Goal: Information Seeking & Learning: Learn about a topic

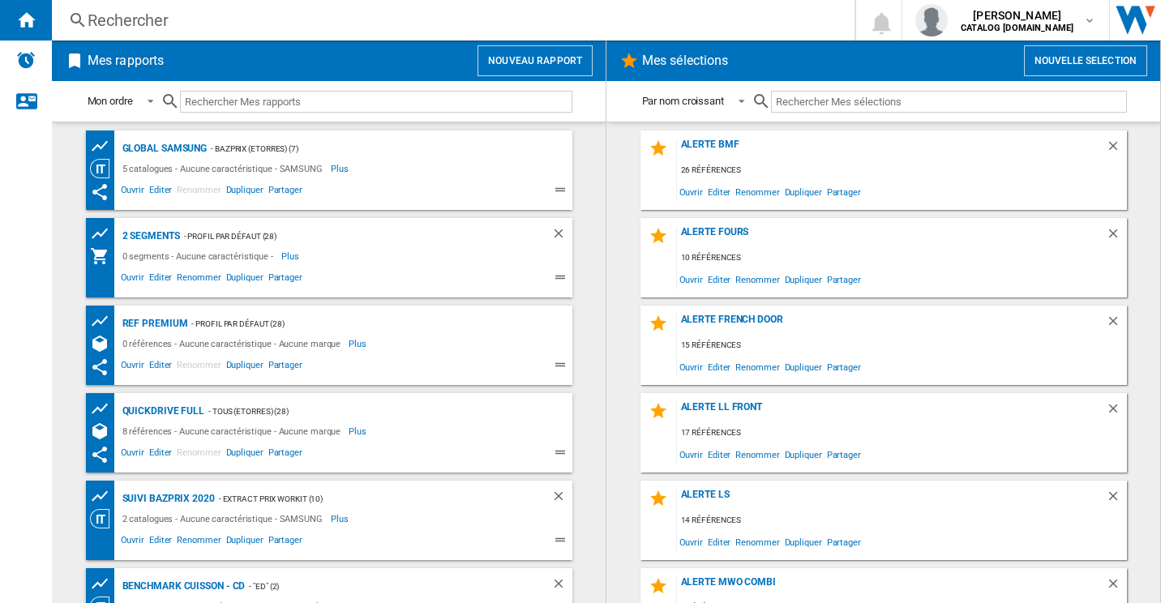
click at [243, 25] on div "Rechercher" at bounding box center [450, 20] width 725 height 23
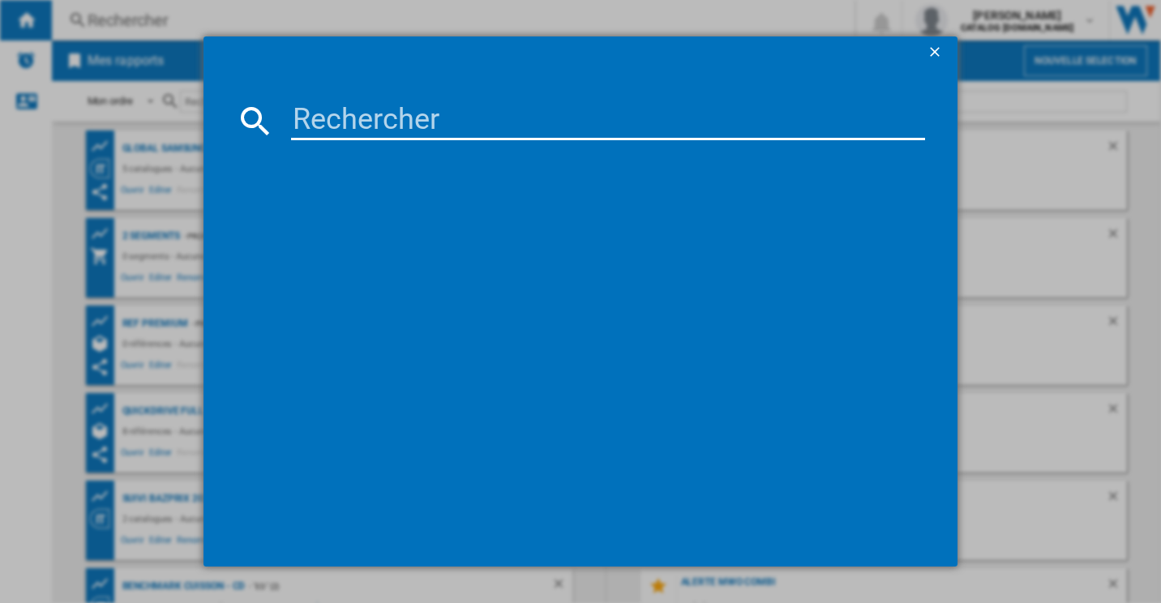
click at [285, 110] on div at bounding box center [581, 120] width 690 height 39
click at [326, 116] on input at bounding box center [608, 120] width 635 height 39
paste input "GSLC40EPSE"
type input "GSLC40EPSE"
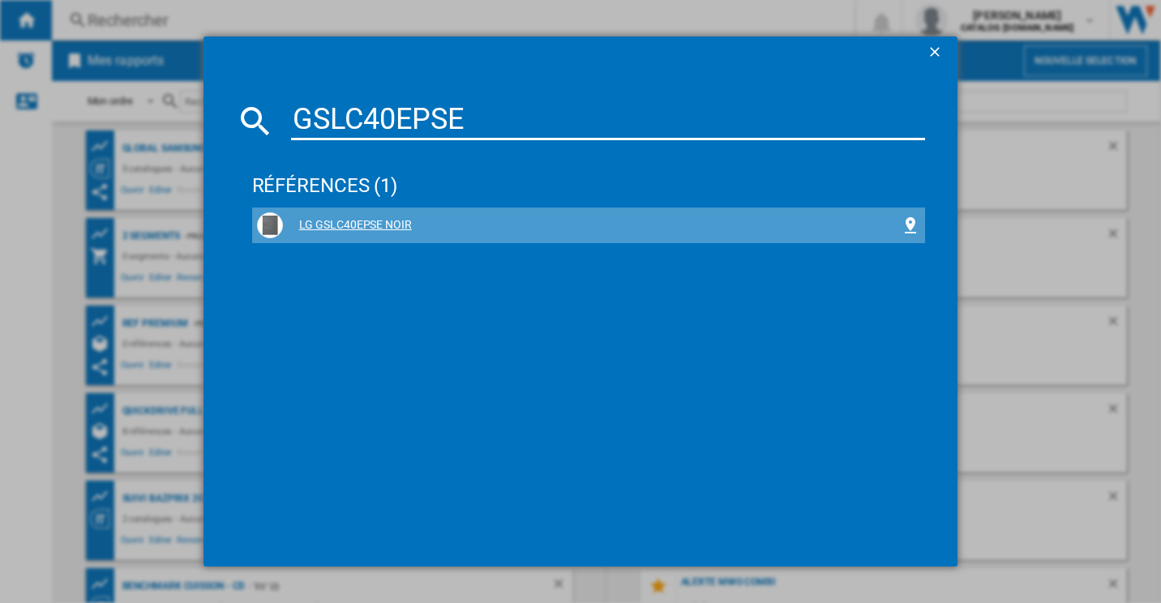
click at [359, 222] on div "LG GSLC40EPSE NOIR" at bounding box center [592, 225] width 619 height 16
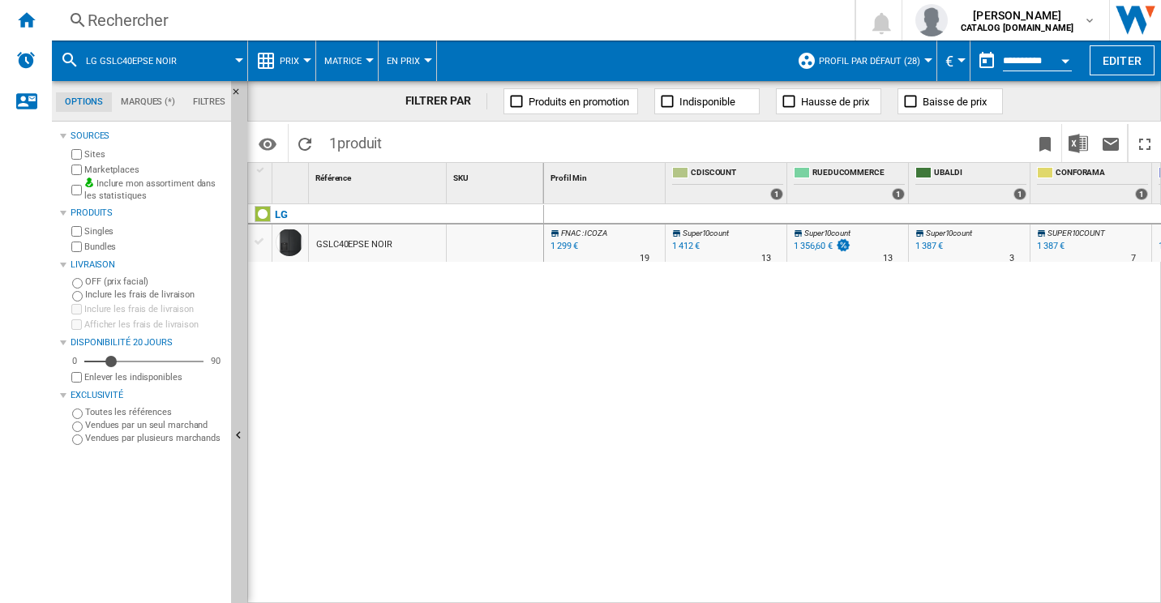
click at [277, 62] on div "Prix" at bounding box center [281, 61] width 51 height 41
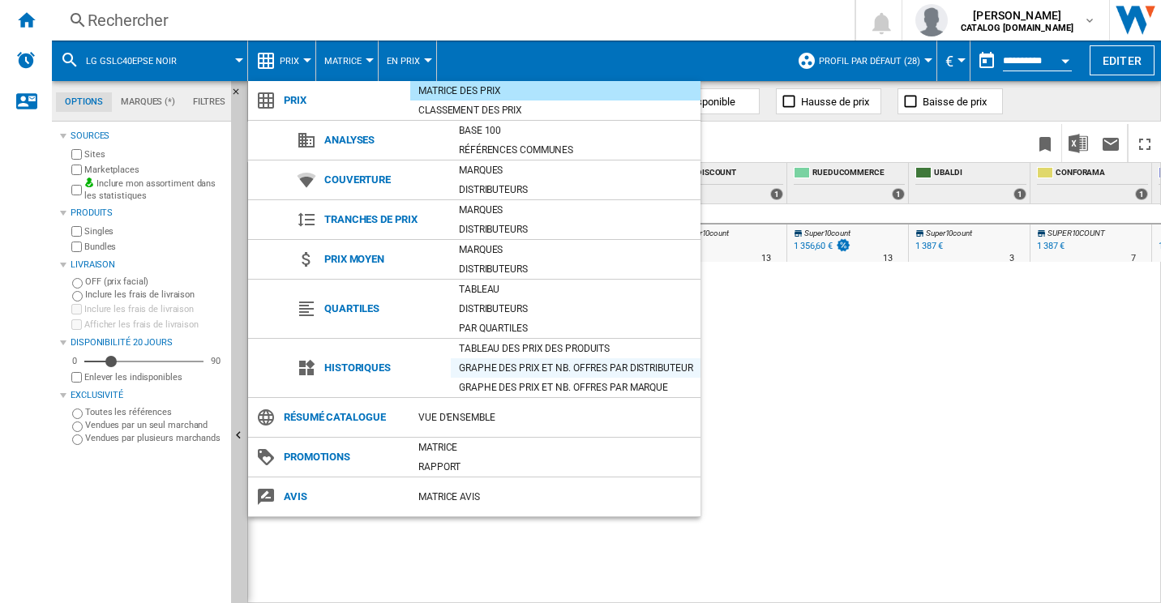
click at [560, 371] on div "Graphe des prix et nb. offres par distributeur" at bounding box center [576, 368] width 250 height 16
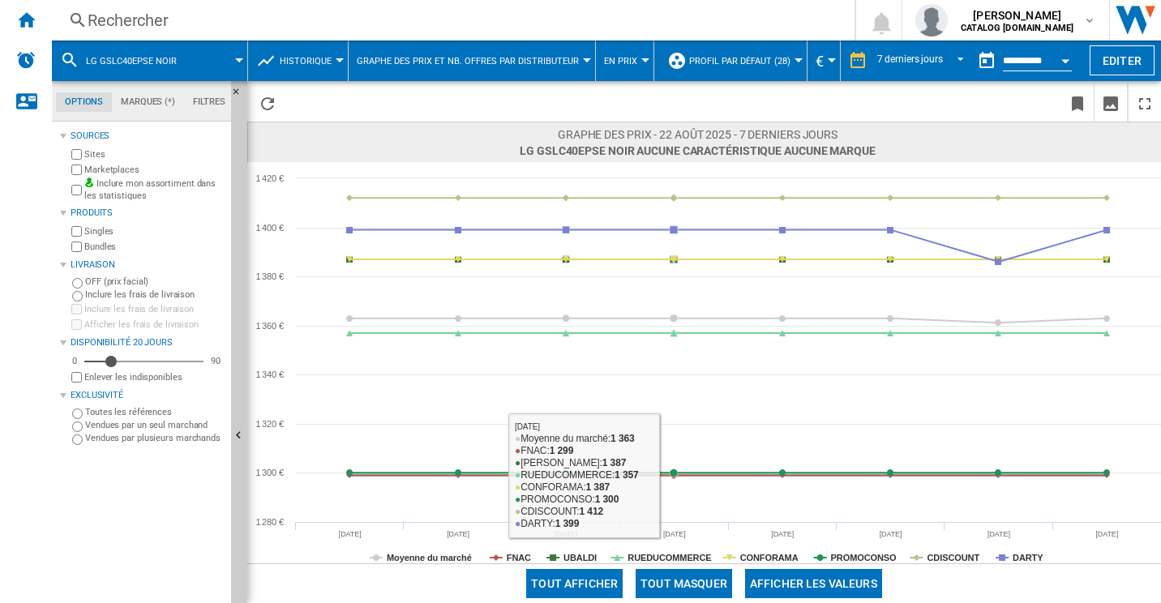
click at [693, 588] on button "Tout masquer" at bounding box center [684, 583] width 97 height 29
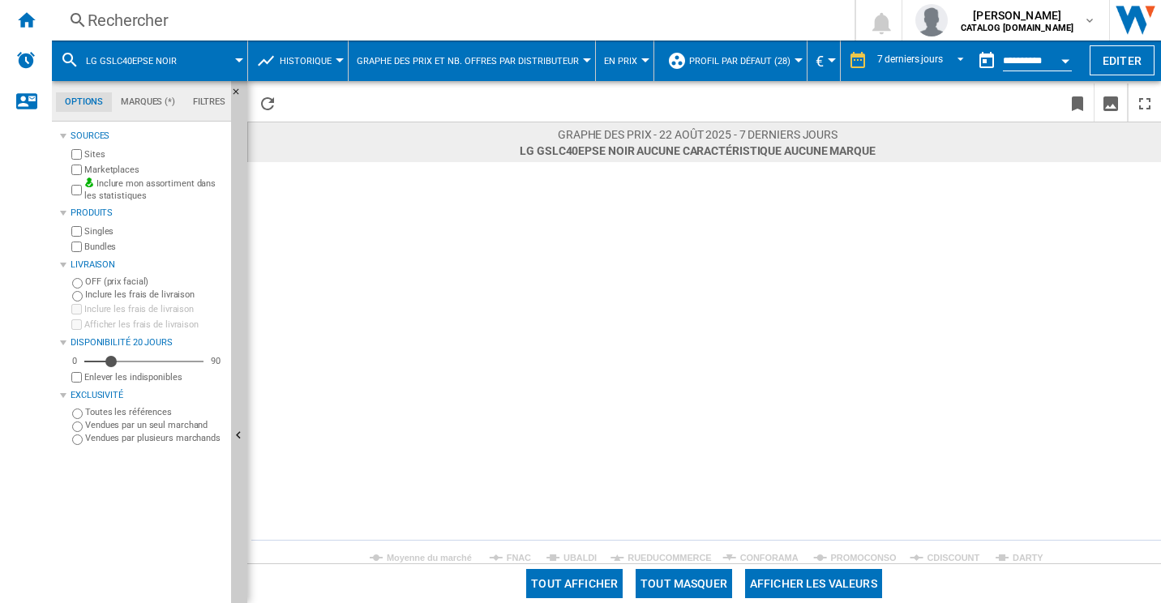
click at [1011, 549] on rect at bounding box center [704, 362] width 914 height 401
click at [1019, 558] on tspan "DARTY" at bounding box center [1028, 558] width 31 height 10
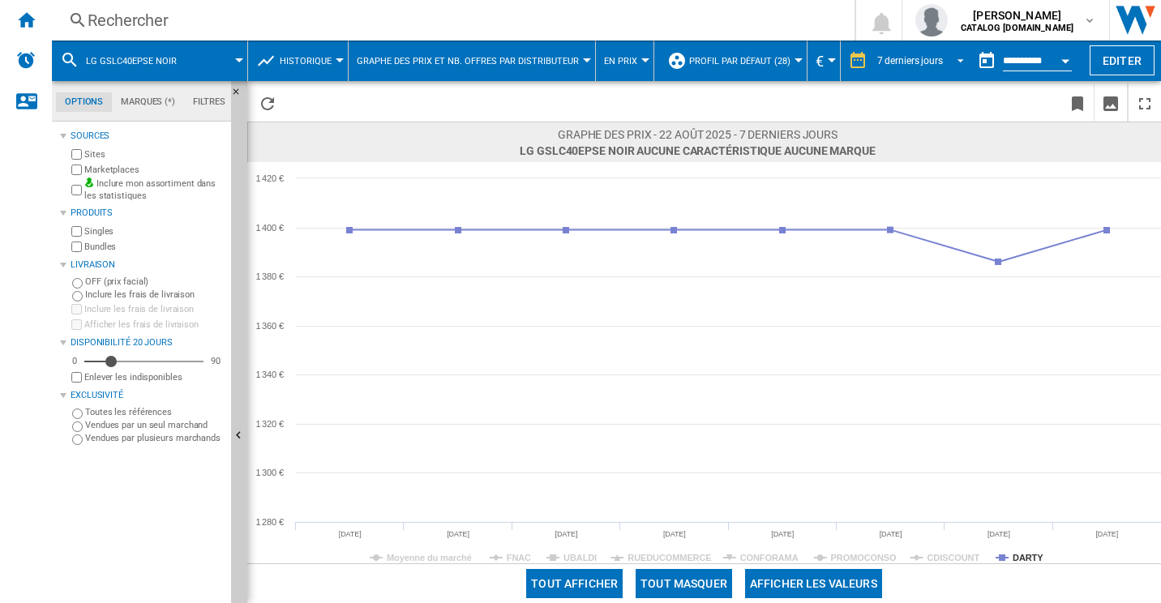
click at [913, 64] on div "7 derniers jours" at bounding box center [910, 60] width 66 height 11
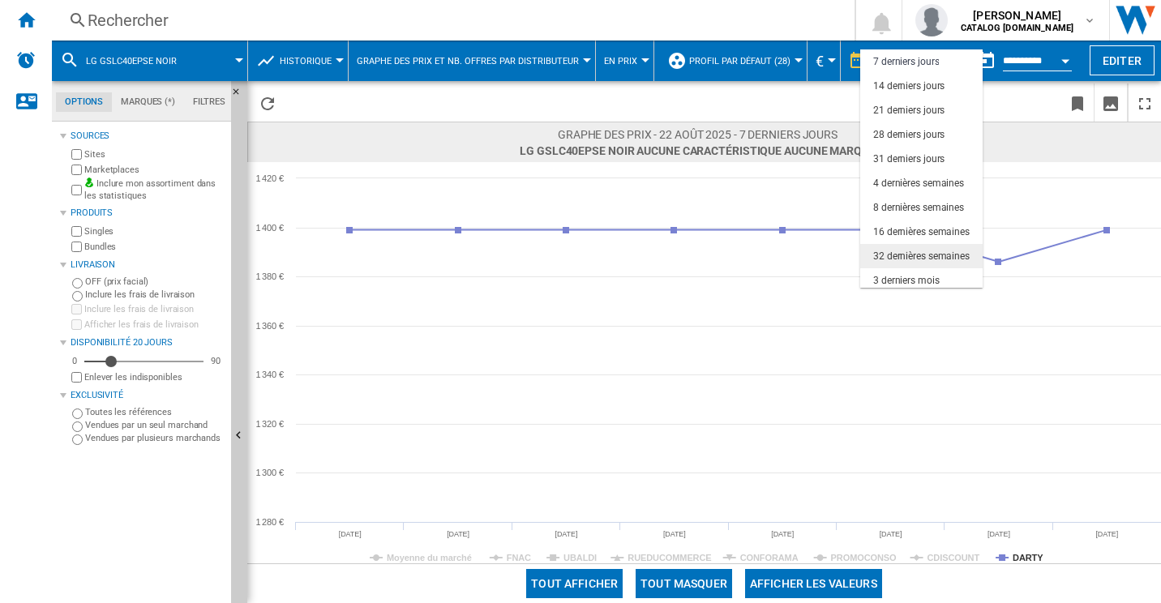
scroll to position [102, 0]
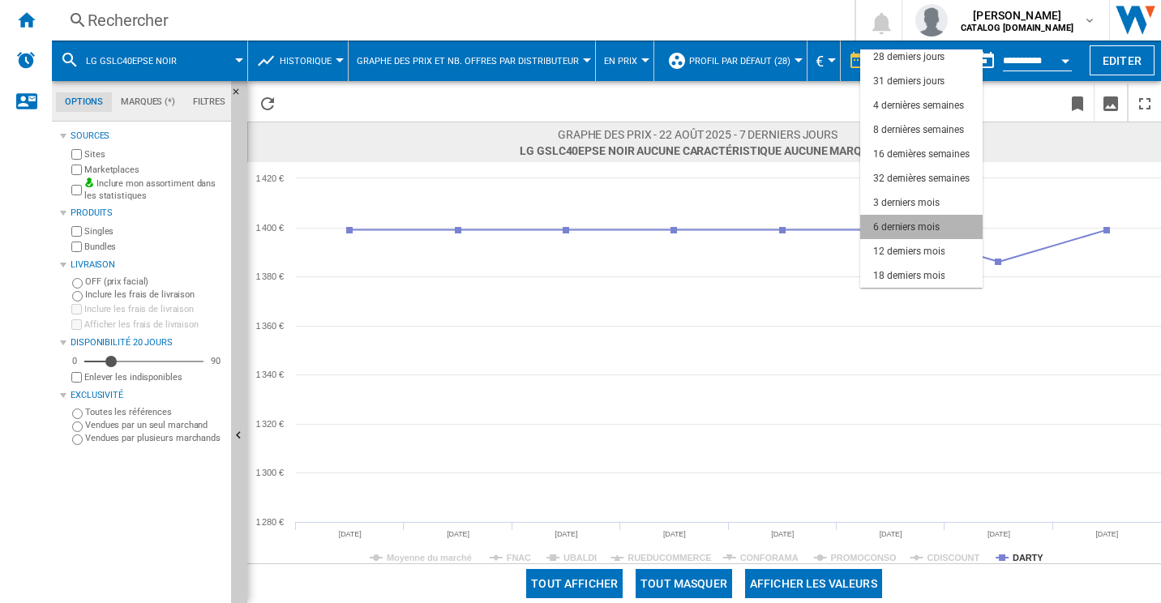
click at [908, 229] on div "6 derniers mois" at bounding box center [906, 228] width 67 height 14
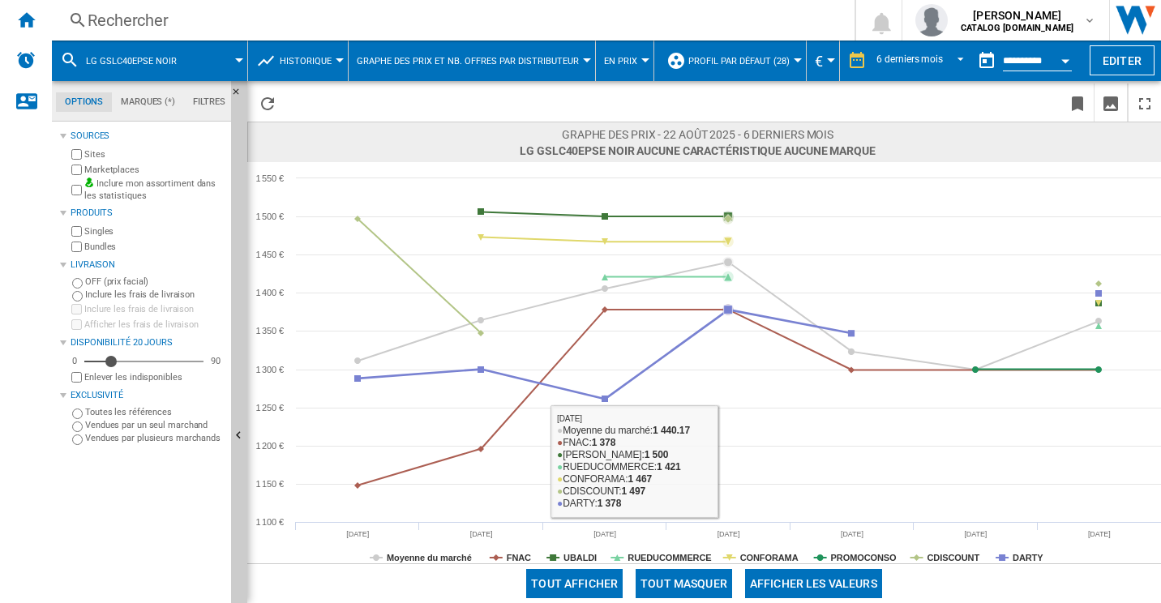
click at [696, 587] on button "Tout masquer" at bounding box center [684, 583] width 97 height 29
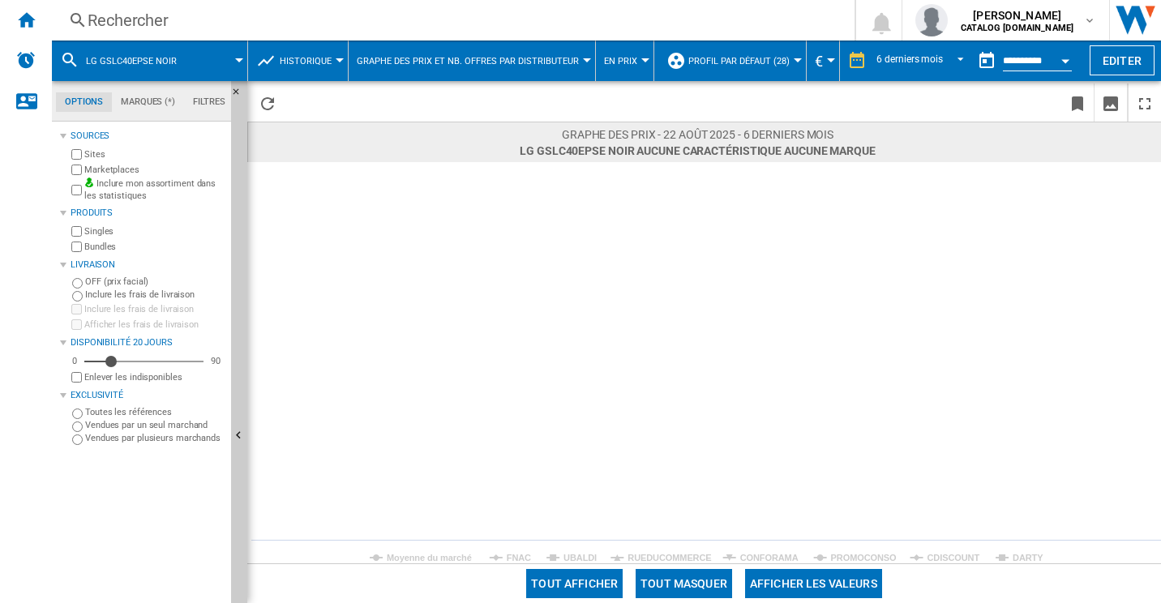
click at [1000, 554] on rect at bounding box center [704, 362] width 914 height 401
click at [1023, 556] on tspan "DARTY" at bounding box center [1028, 558] width 31 height 10
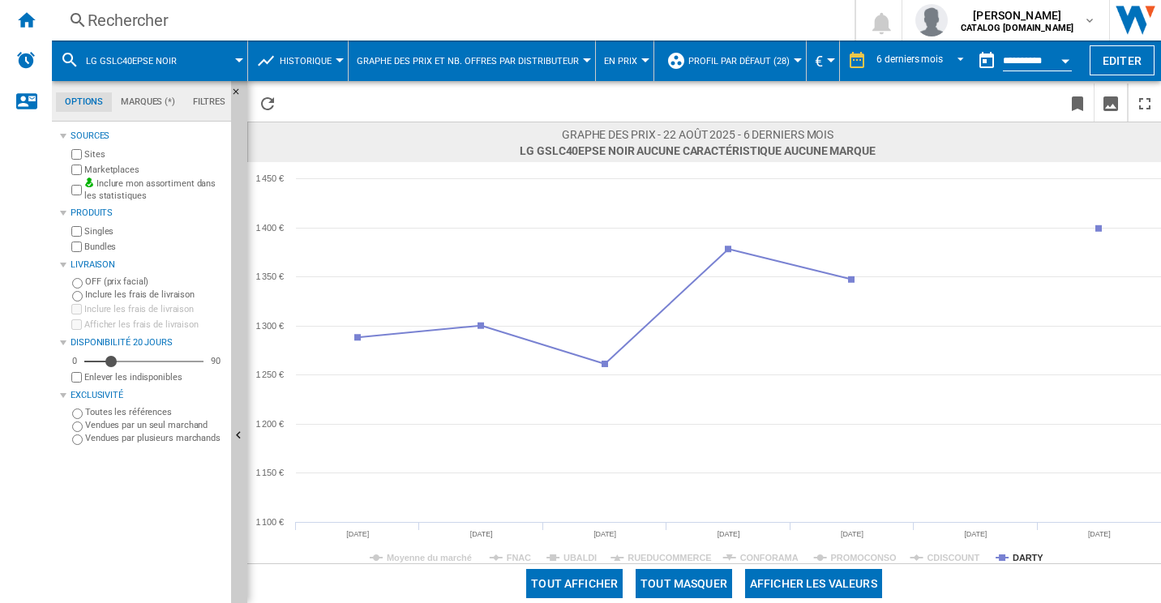
click at [277, 15] on div "Rechercher" at bounding box center [450, 20] width 725 height 23
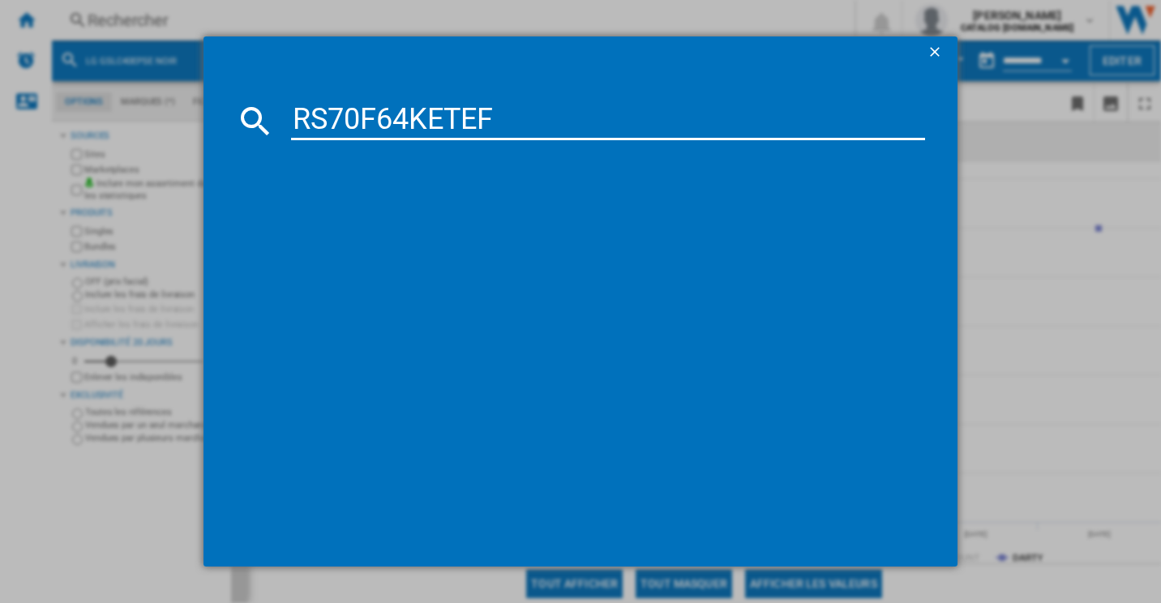
type input "RS70F64KETEF"
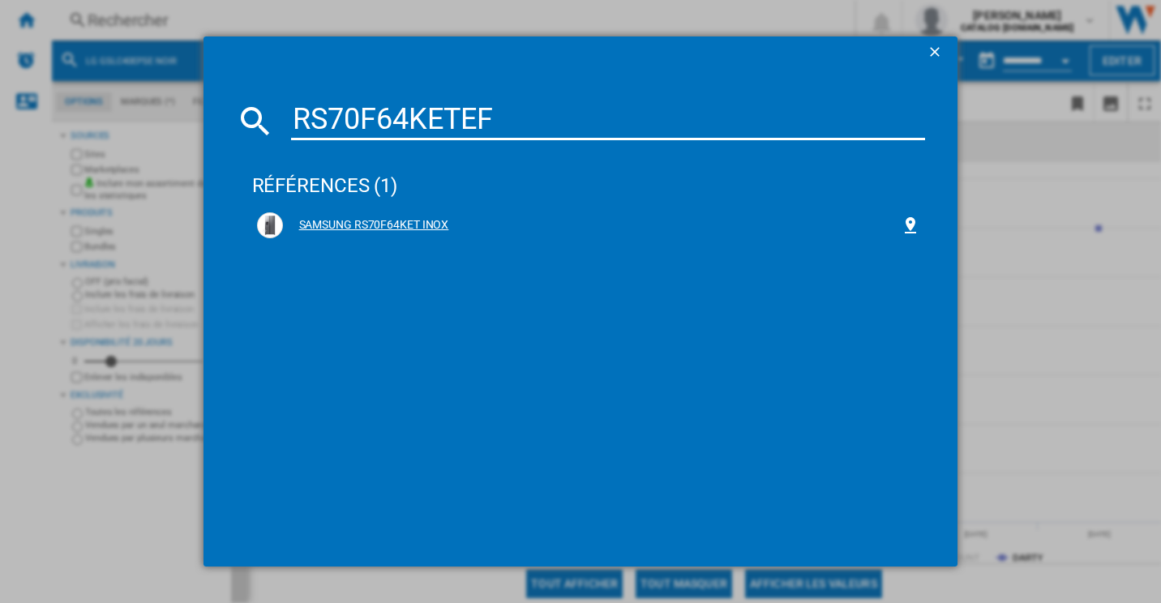
click at [369, 221] on div "SAMSUNG RS70F64KET INOX" at bounding box center [592, 225] width 619 height 16
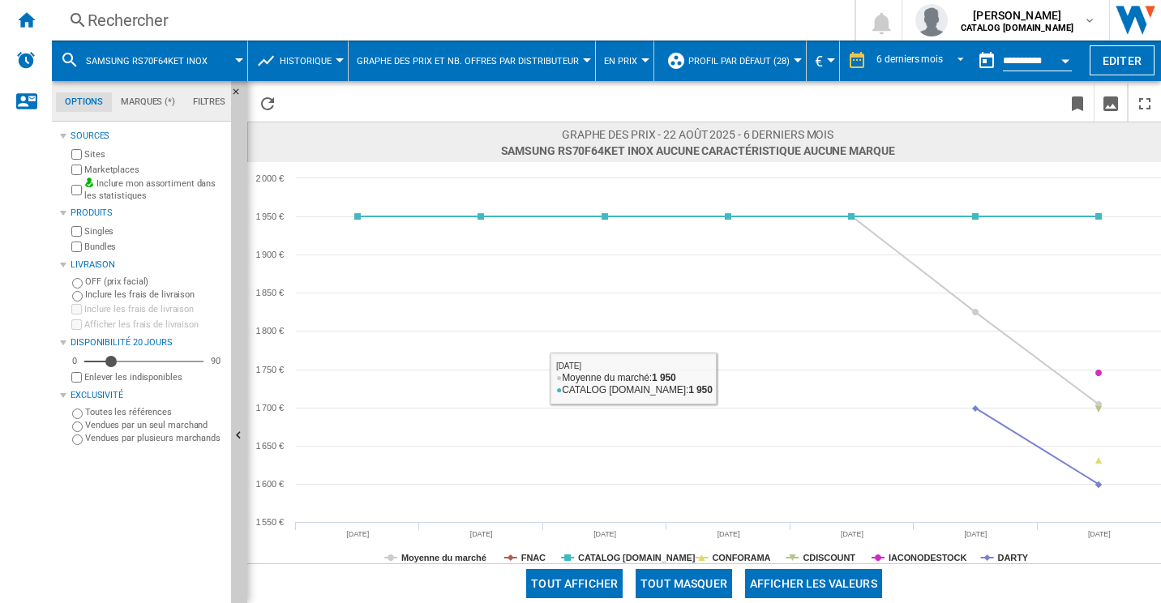
click at [708, 576] on button "Tout masquer" at bounding box center [684, 583] width 97 height 29
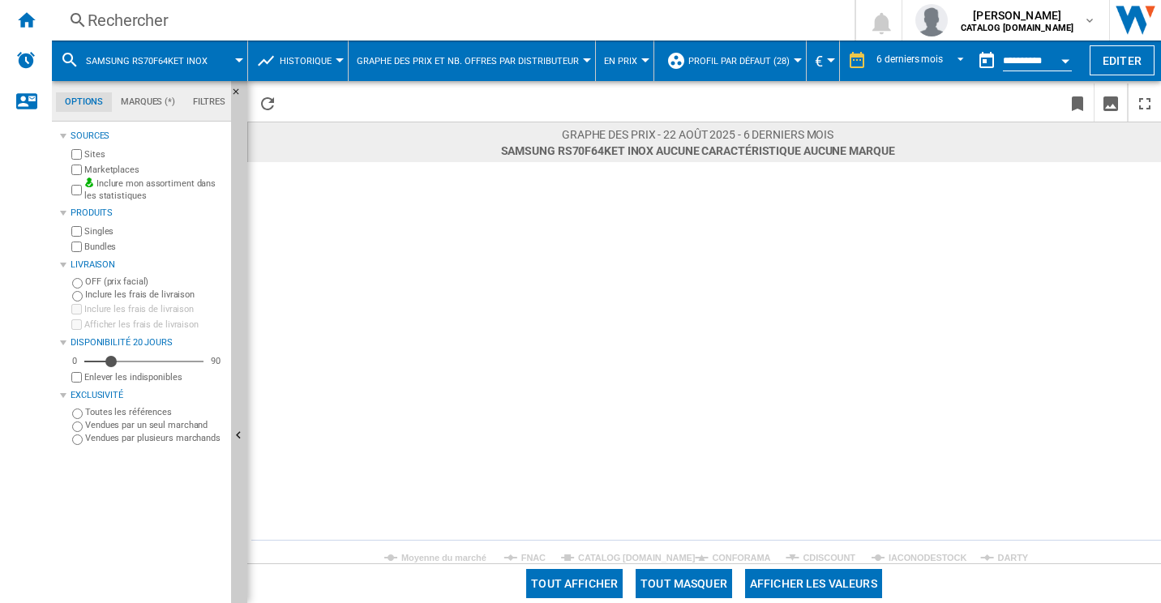
click at [1011, 554] on tspan "DARTY" at bounding box center [1013, 558] width 31 height 10
click at [281, 5] on div "Rechercher Rechercher 0 [PERSON_NAME] CATALOG [DOMAIN_NAME] CATALOG [DOMAIN_NAM…" at bounding box center [606, 20] width 1109 height 41
click at [160, 26] on div "Rechercher" at bounding box center [450, 20] width 725 height 23
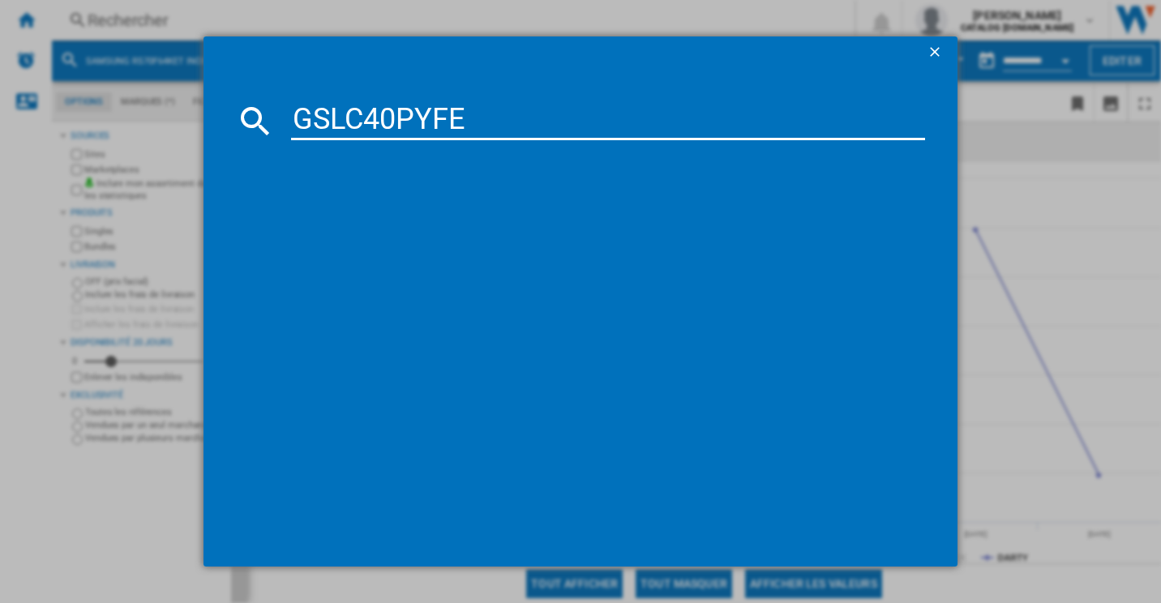
type input "GSLC40PYFE"
click at [160, 26] on div "GSLC40PYFE Chargement en cours..." at bounding box center [580, 301] width 1161 height 603
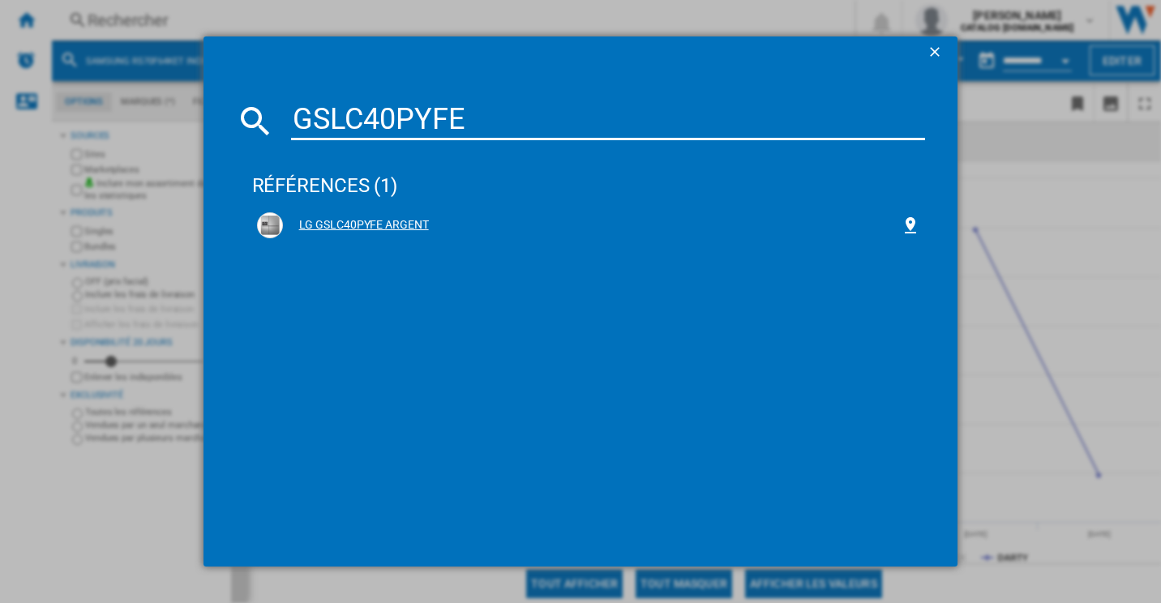
click at [366, 215] on div "LG GSLC40PYFE ARGENT" at bounding box center [589, 225] width 664 height 26
click at [369, 222] on div "LG GSLC40PYFE ARGENT" at bounding box center [592, 225] width 619 height 16
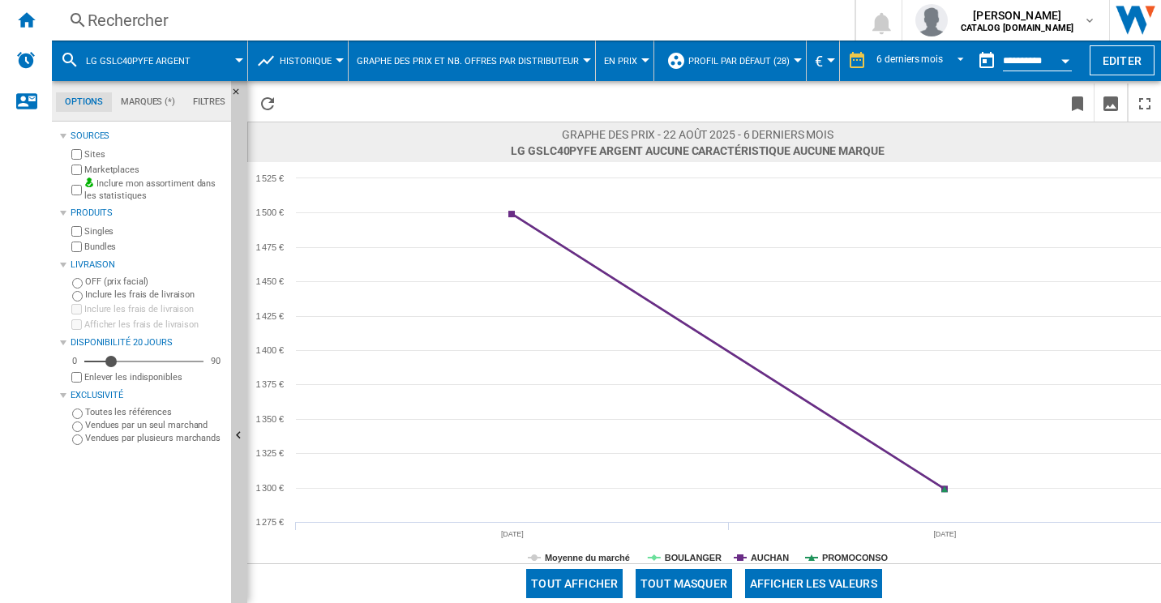
click at [701, 577] on button "Tout masquer" at bounding box center [684, 583] width 97 height 29
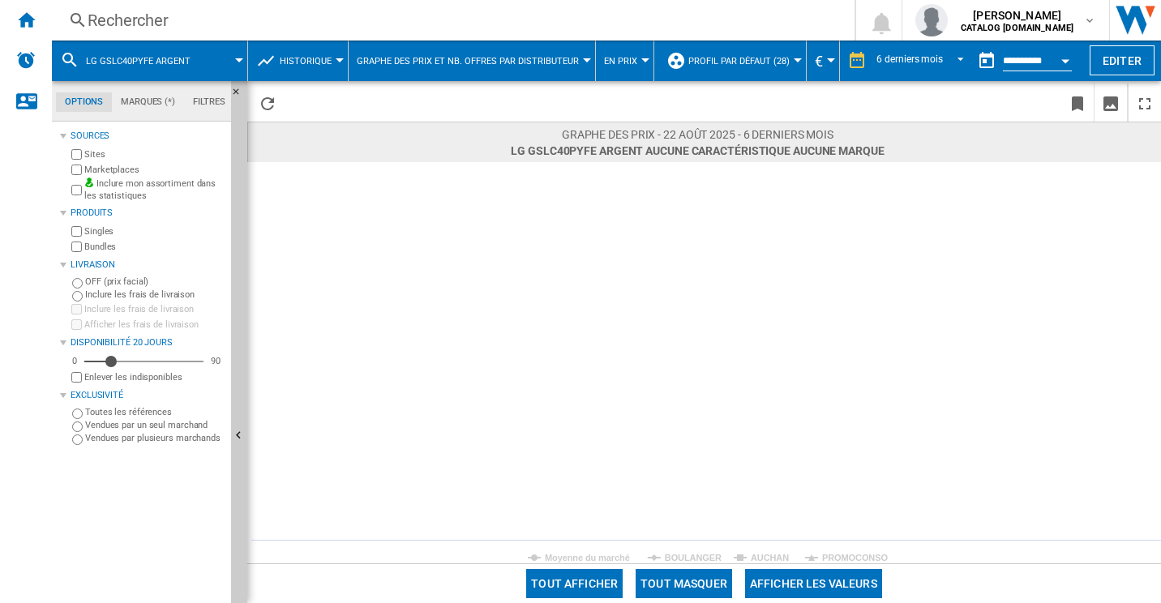
click at [697, 550] on rect at bounding box center [704, 362] width 914 height 401
click at [697, 556] on tspan "BOULANGER" at bounding box center [693, 558] width 57 height 10
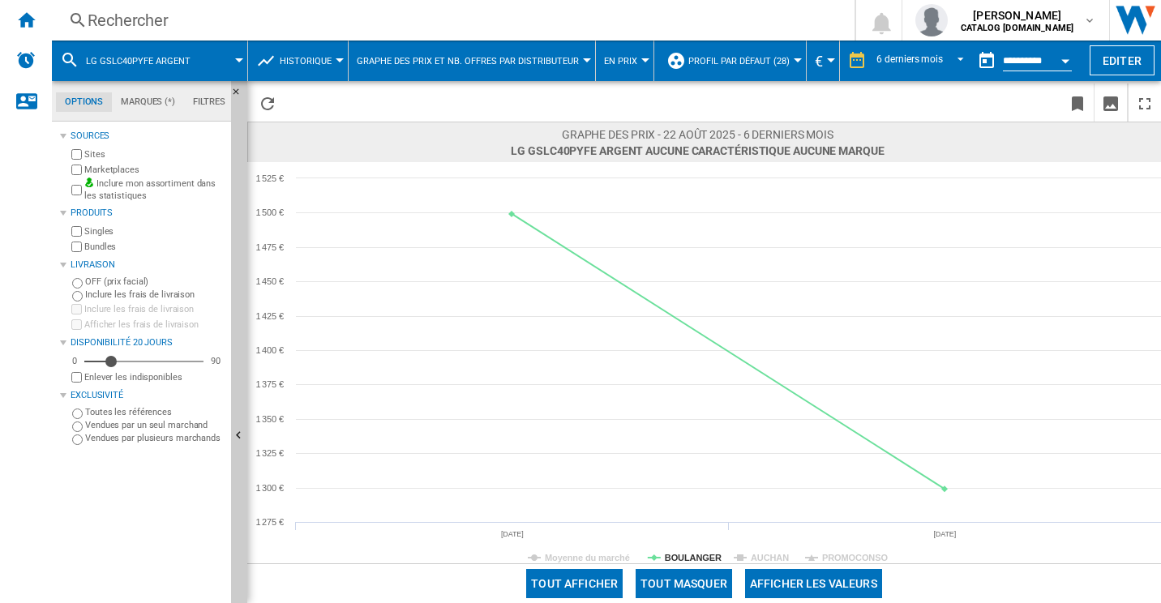
click at [141, 21] on div "Rechercher" at bounding box center [450, 20] width 725 height 23
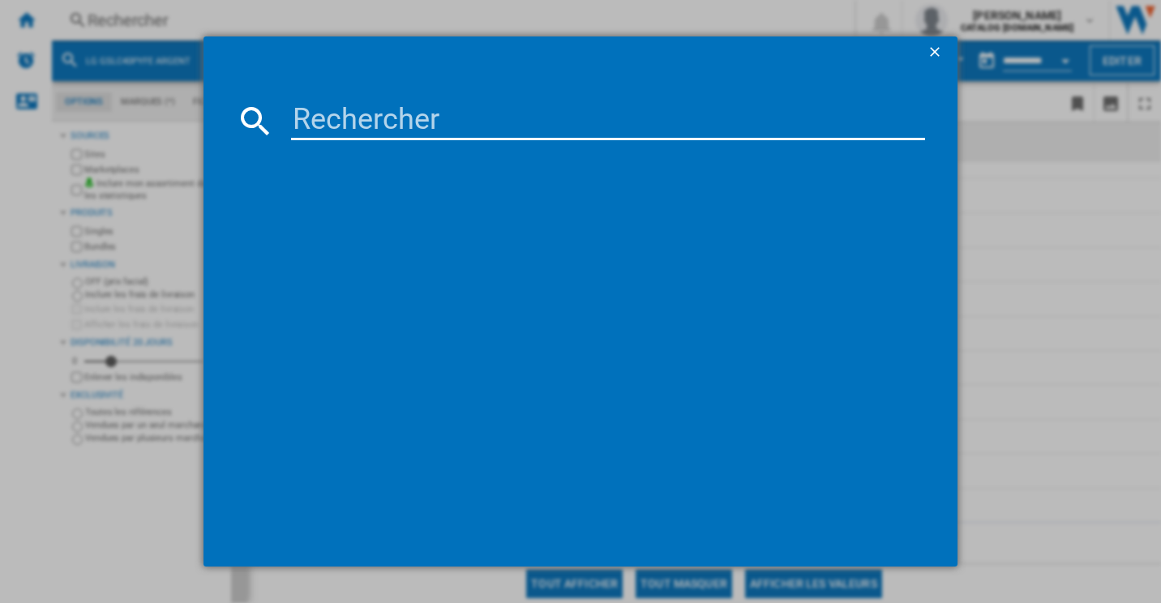
type input "RS70F64KDTEF"
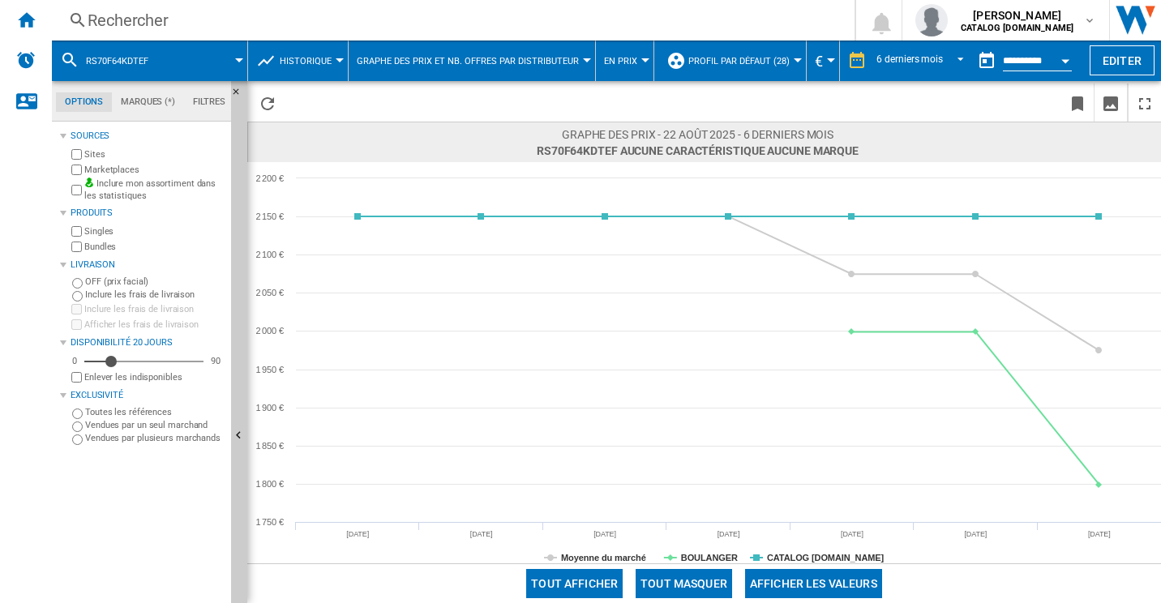
click at [141, 21] on div "Rechercher" at bounding box center [450, 20] width 725 height 23
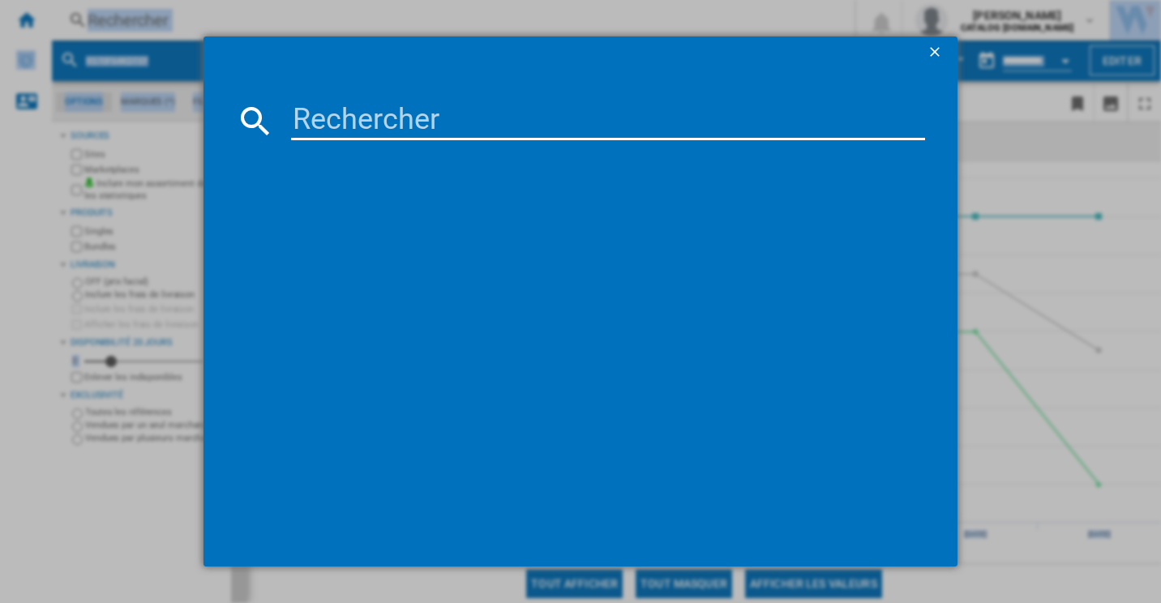
click at [141, 21] on div at bounding box center [580, 301] width 1161 height 603
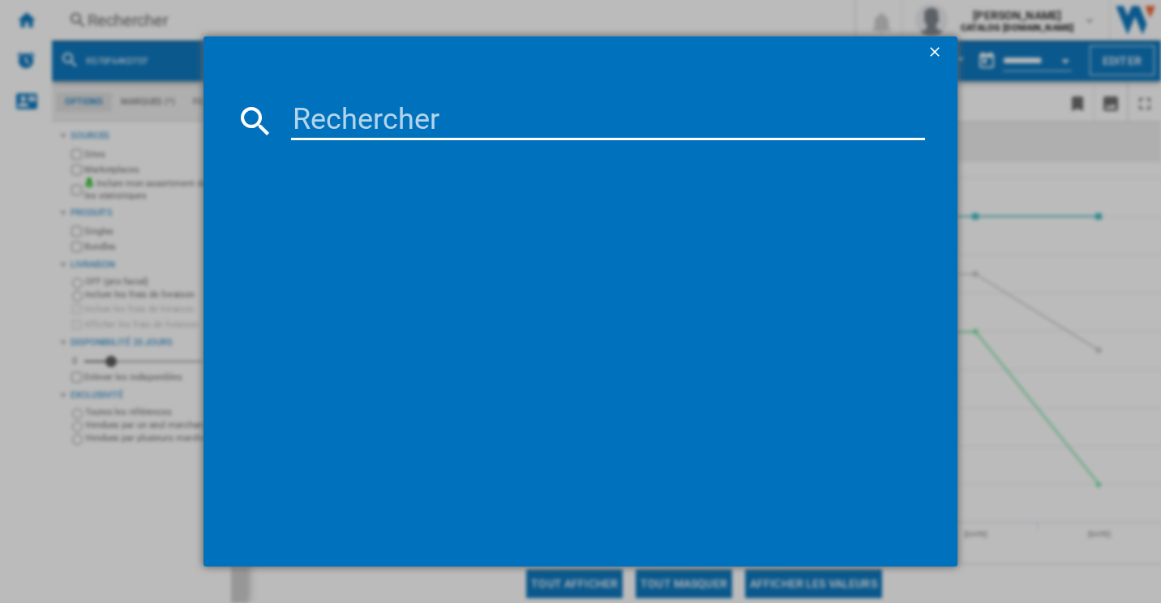
click at [1053, 156] on div at bounding box center [580, 301] width 1161 height 603
click at [937, 47] on ng-md-icon "getI18NText('BUTTONS.CLOSE_DIALOG')" at bounding box center [936, 53] width 19 height 19
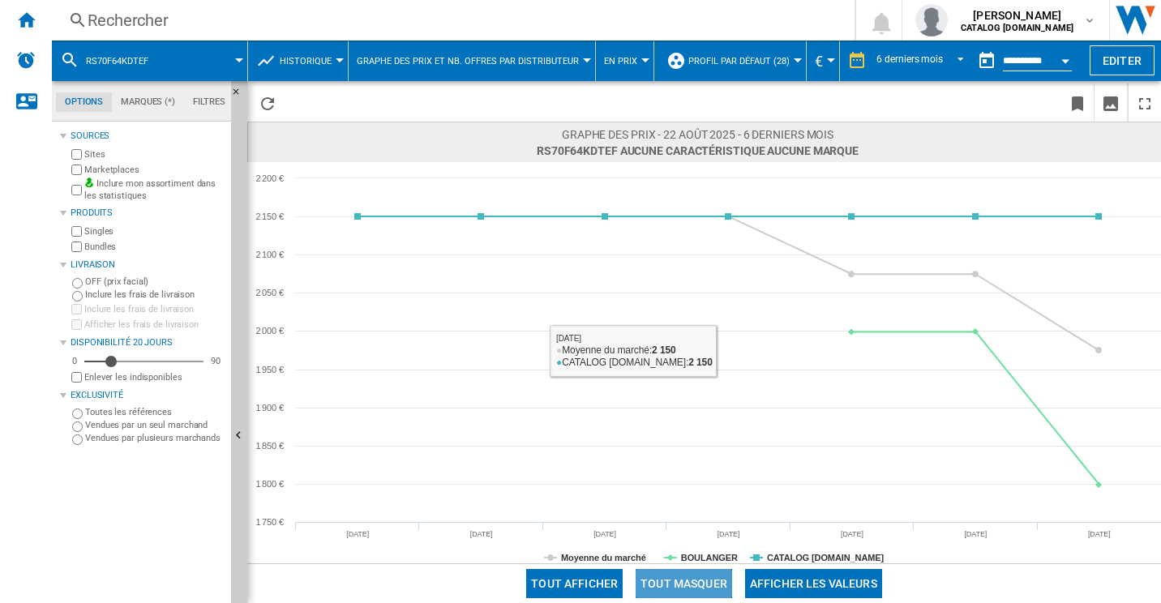
click at [684, 573] on button "Tout masquer" at bounding box center [684, 583] width 97 height 29
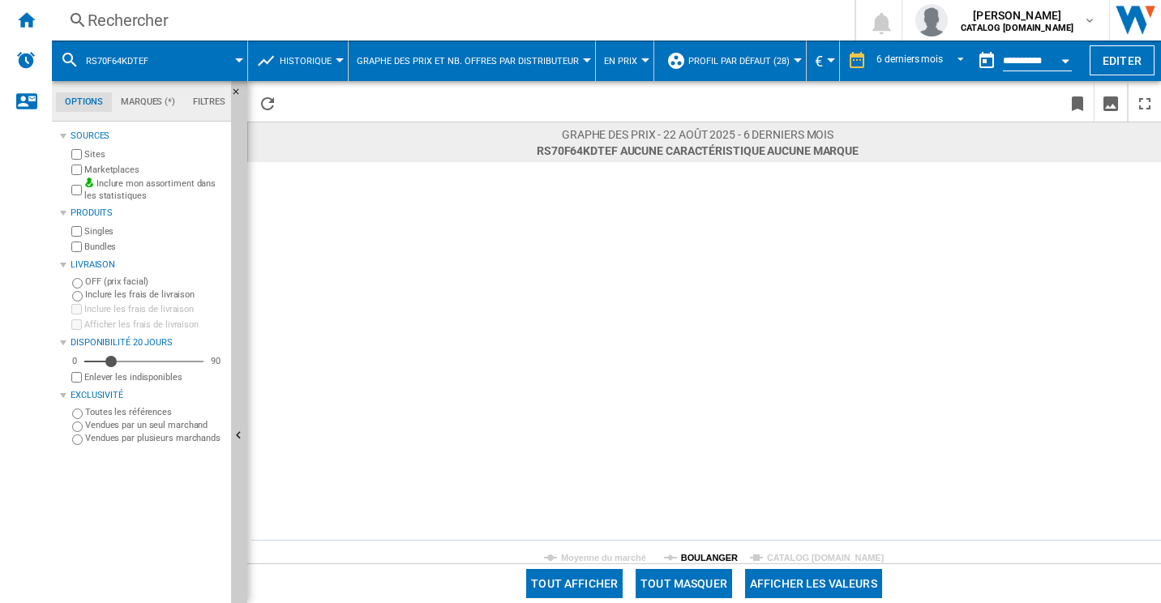
click at [710, 555] on tspan "BOULANGER" at bounding box center [709, 558] width 57 height 10
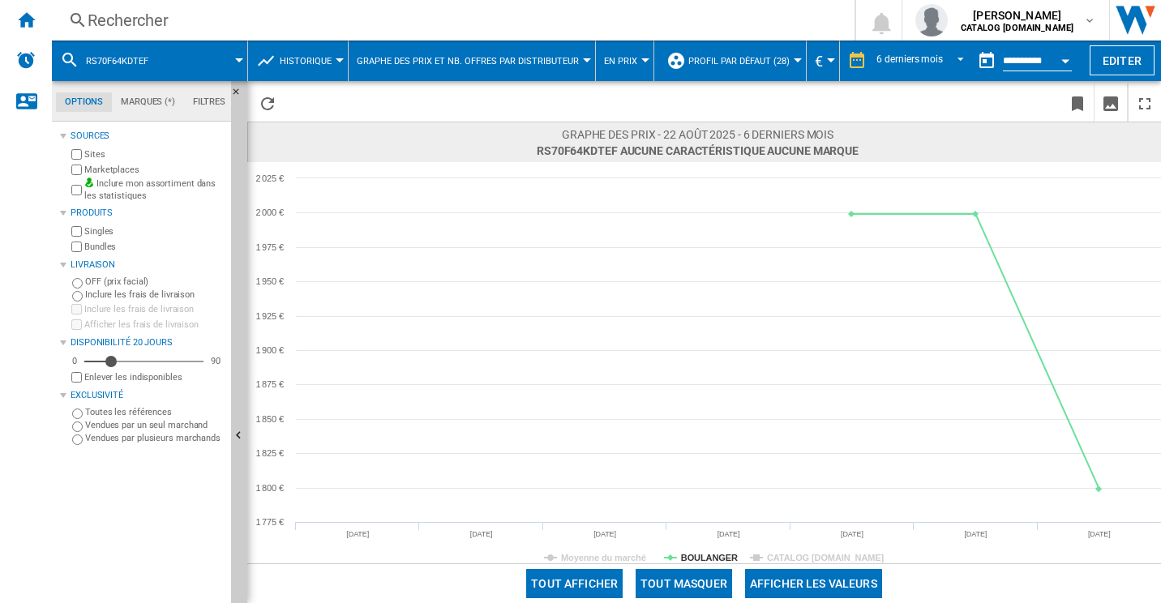
click at [520, 83] on div at bounding box center [704, 101] width 914 height 41
click at [136, 23] on div "Rechercher" at bounding box center [450, 20] width 725 height 23
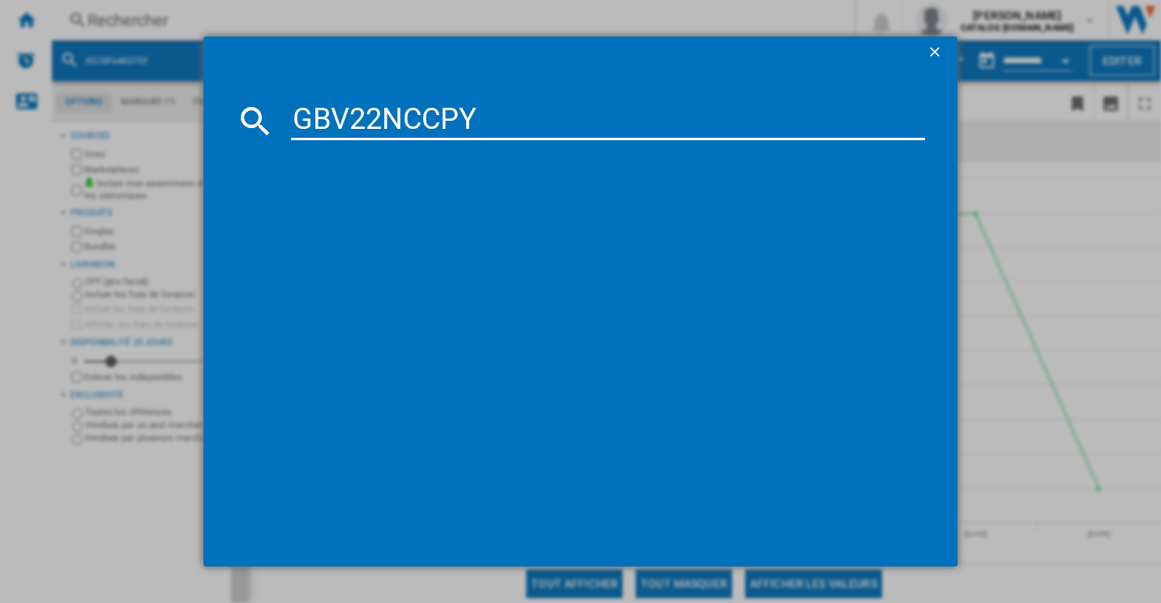
type input "GBV22NCCPY"
click at [367, 217] on div "LG GBV22NCCPY INOX" at bounding box center [589, 225] width 664 height 26
click at [379, 225] on div "LG GBV22NCCPY INOX" at bounding box center [592, 225] width 619 height 16
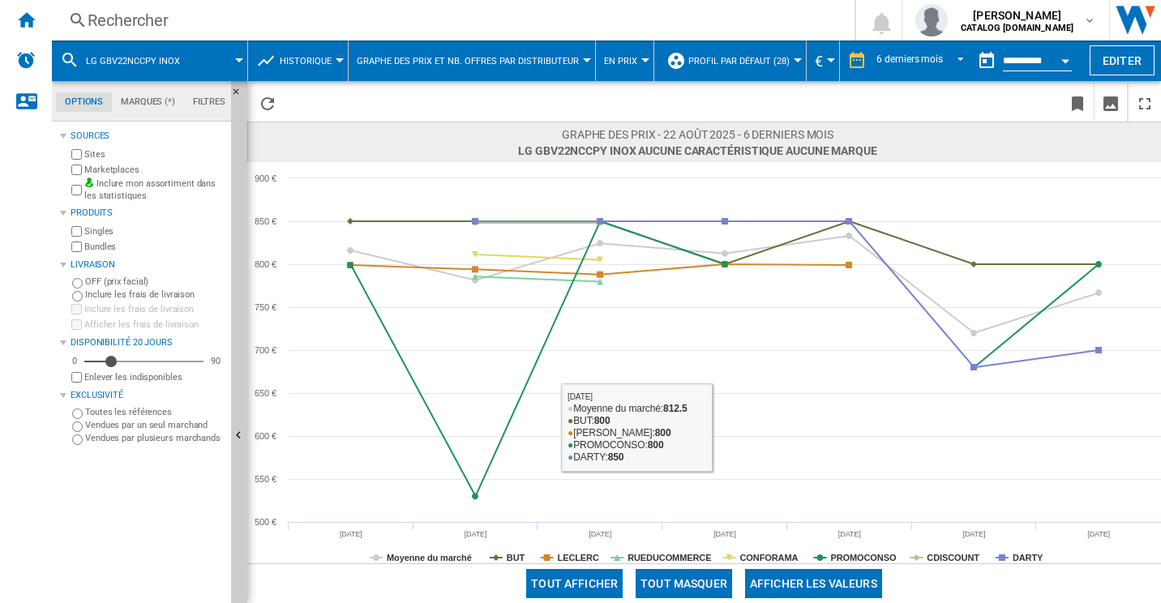
click at [706, 565] on div "Tout afficher Tout masquer Afficher les valeurs" at bounding box center [704, 584] width 914 height 40
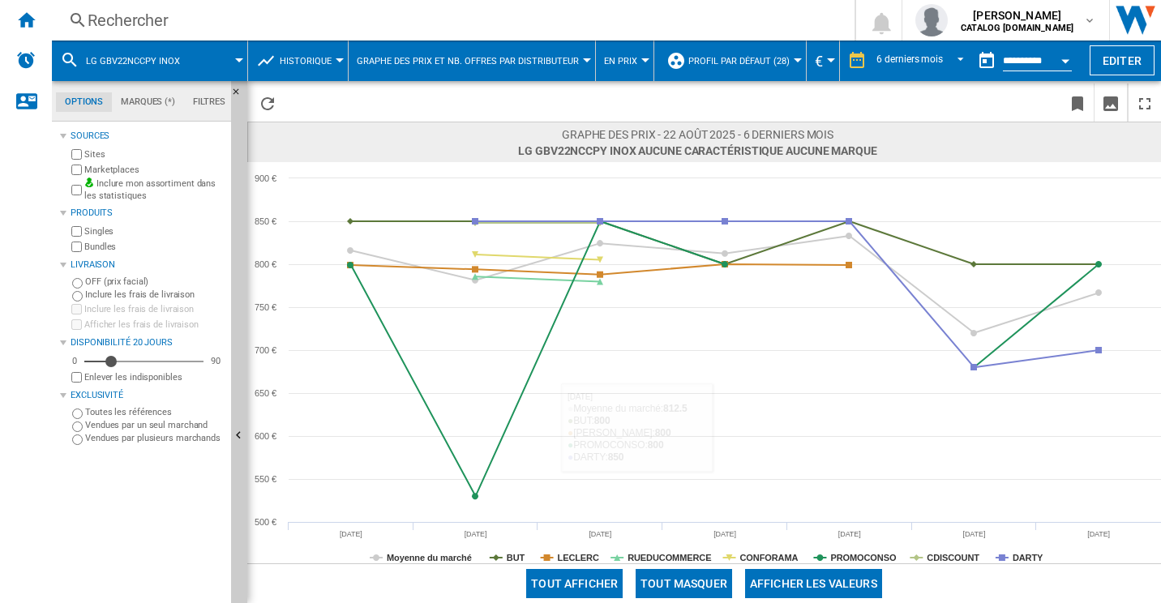
click at [701, 570] on button "Tout masquer" at bounding box center [684, 583] width 97 height 29
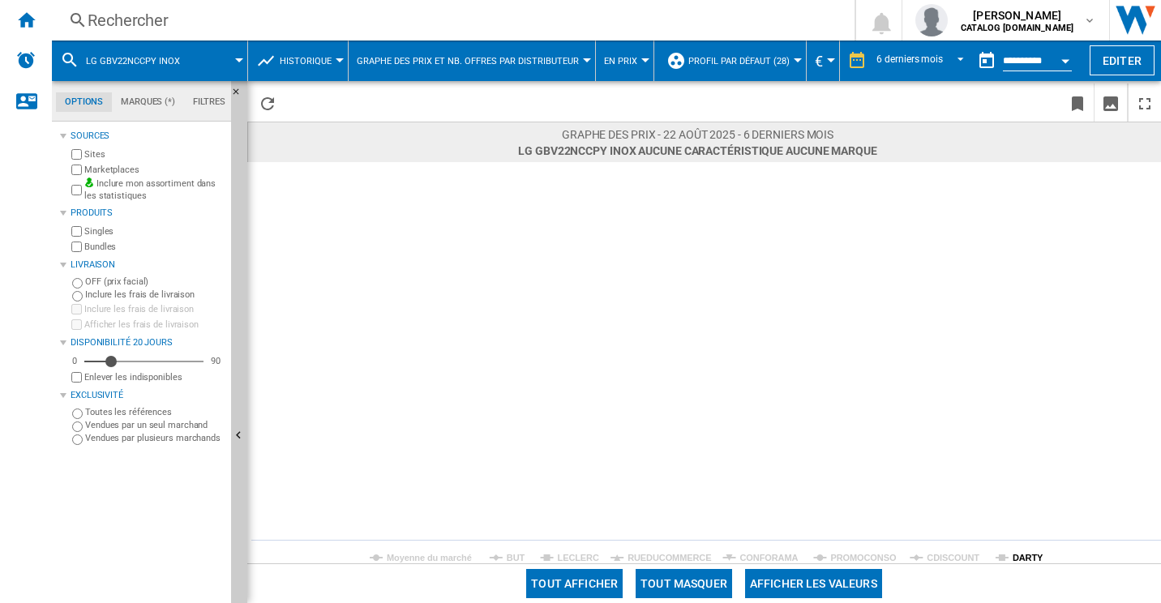
click at [1020, 553] on tspan "DARTY" at bounding box center [1028, 558] width 31 height 10
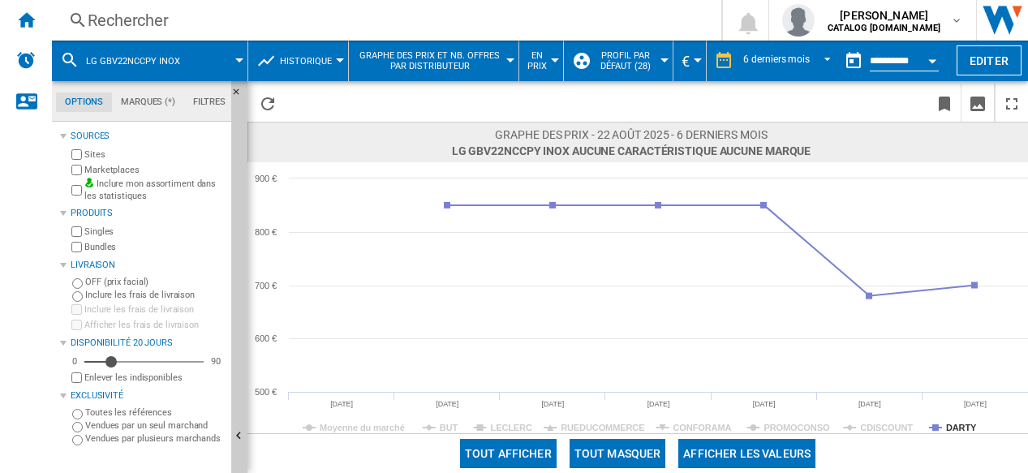
click at [256, 14] on div "Rechercher" at bounding box center [383, 20] width 591 height 23
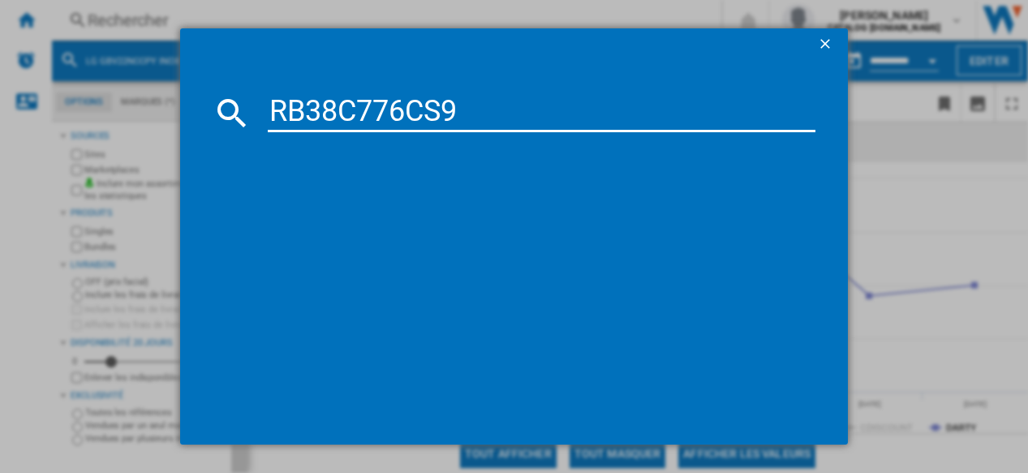
type input "RB38C776CS9"
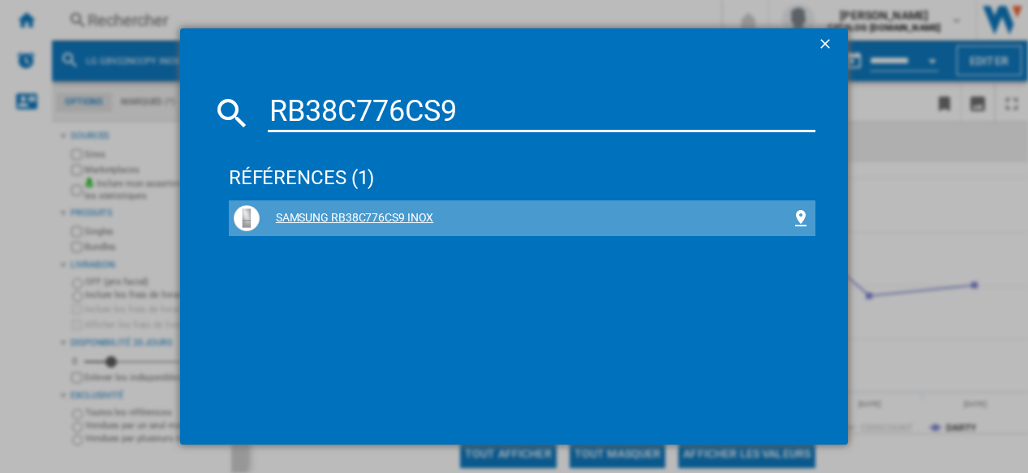
click at [364, 207] on div "SAMSUNG RB38C776CS9 INOX" at bounding box center [522, 218] width 577 height 26
click at [341, 209] on div "SAMSUNG RB38C776CS9 INOX" at bounding box center [522, 218] width 577 height 26
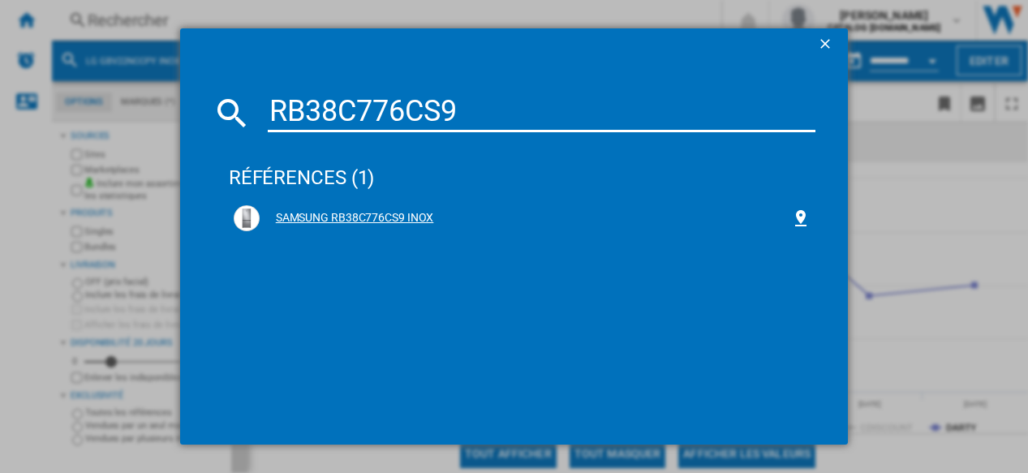
click at [380, 219] on div "SAMSUNG RB38C776CS9 INOX" at bounding box center [526, 218] width 532 height 16
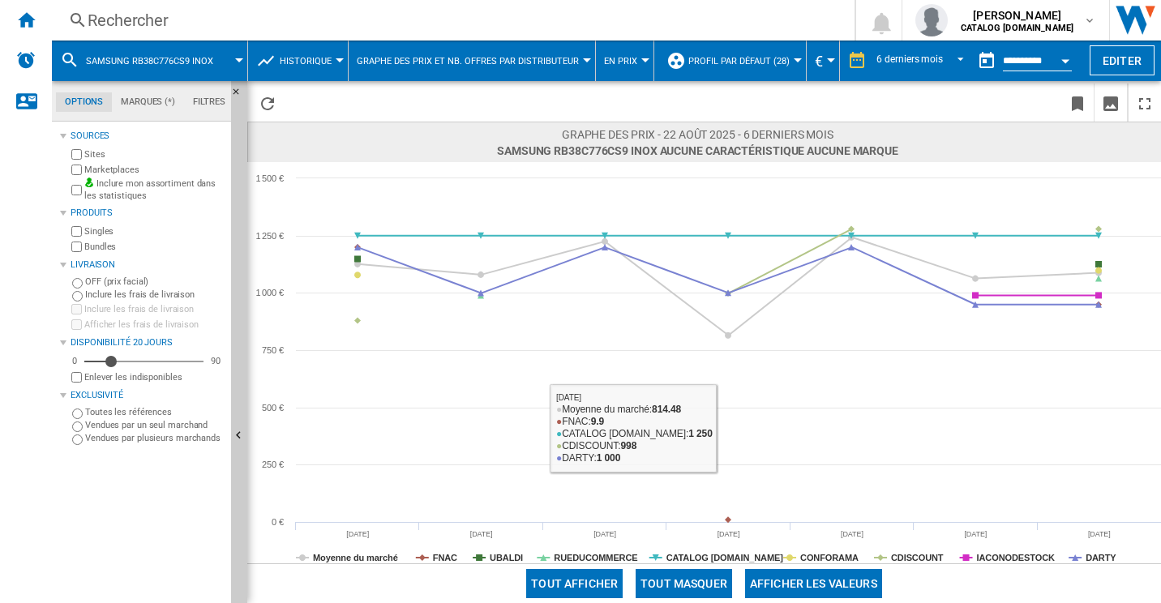
click at [671, 572] on button "Tout masquer" at bounding box center [684, 583] width 97 height 29
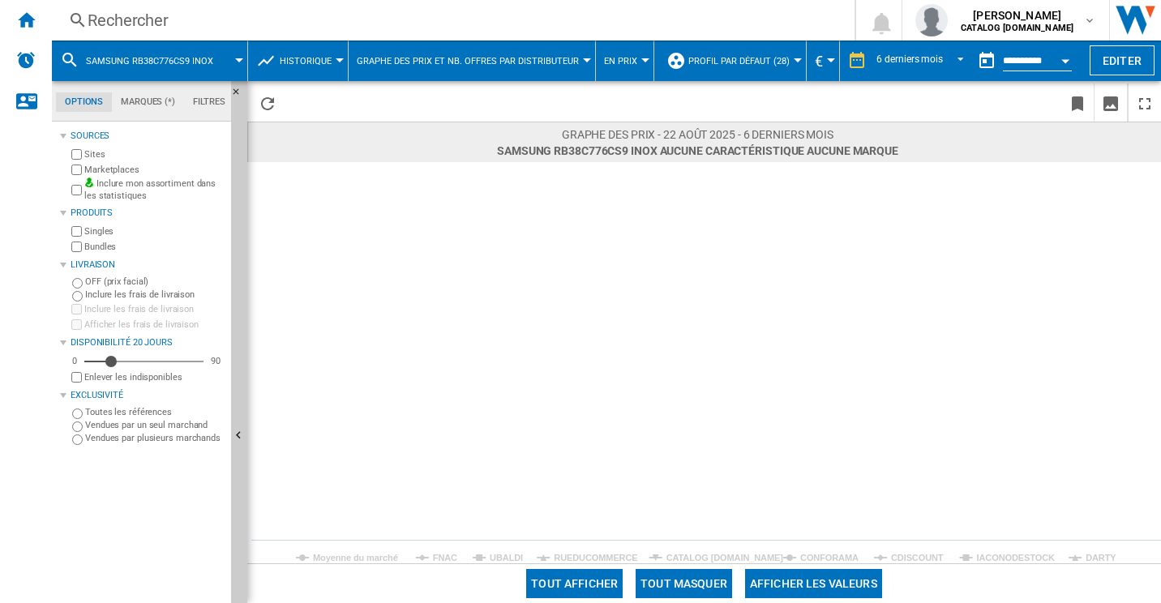
click at [1101, 554] on icon "Created with Highcharts 5.0.14 Moyenne du marché FNAC [PERSON_NAME] RUEDUCOMMER…" at bounding box center [704, 362] width 914 height 401
click at [1101, 554] on tspan "DARTY" at bounding box center [1101, 558] width 31 height 10
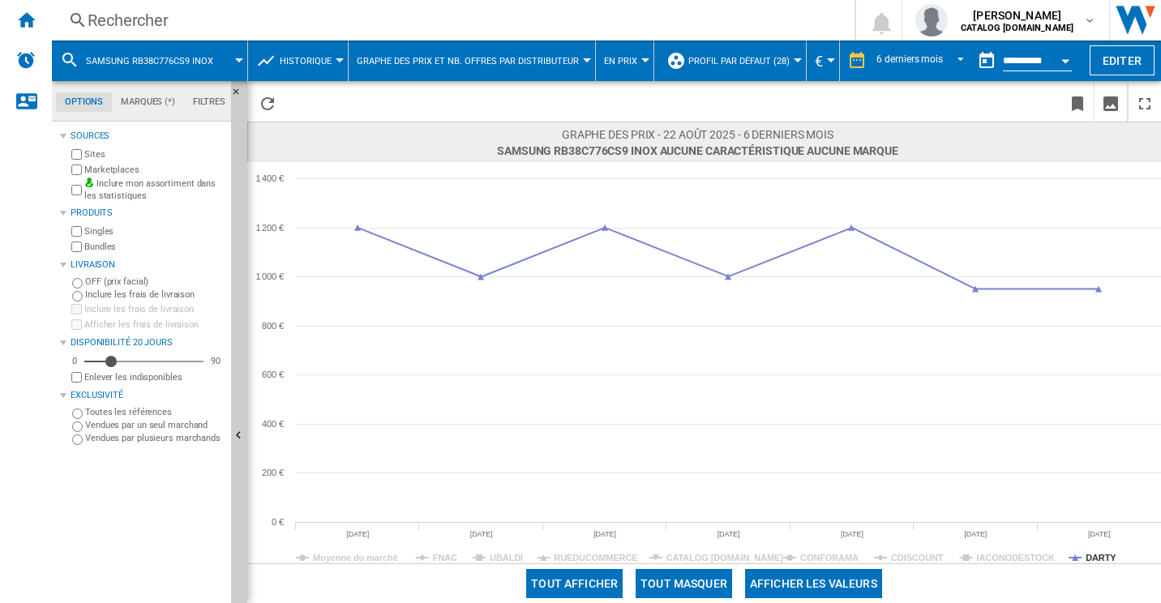
click at [177, 24] on div "Rechercher" at bounding box center [450, 20] width 725 height 23
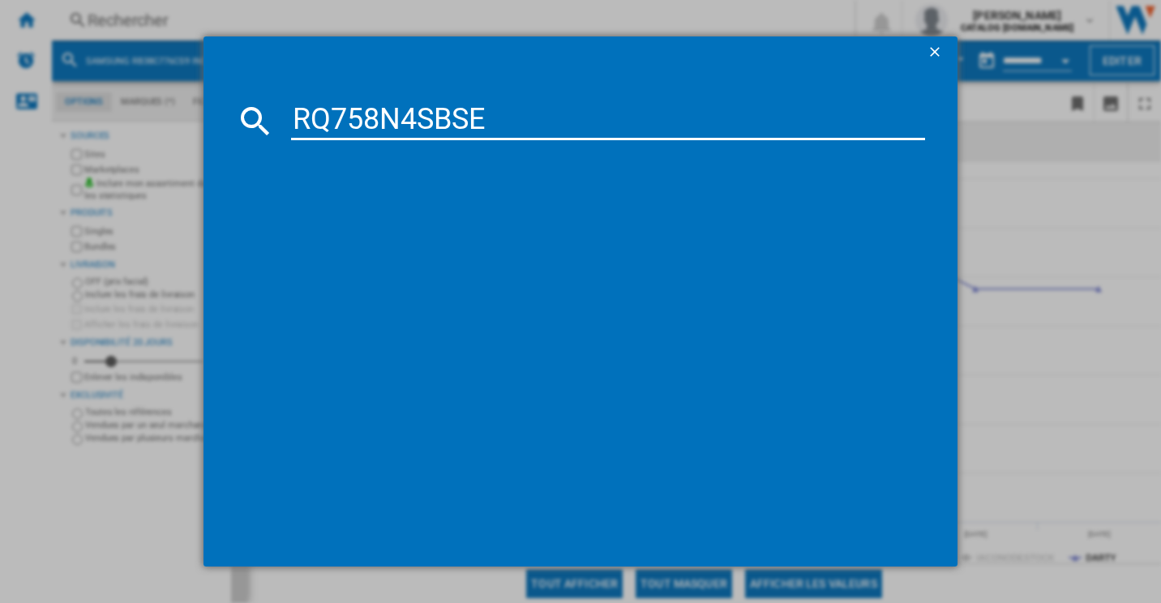
type input "RQ758N4SBSE"
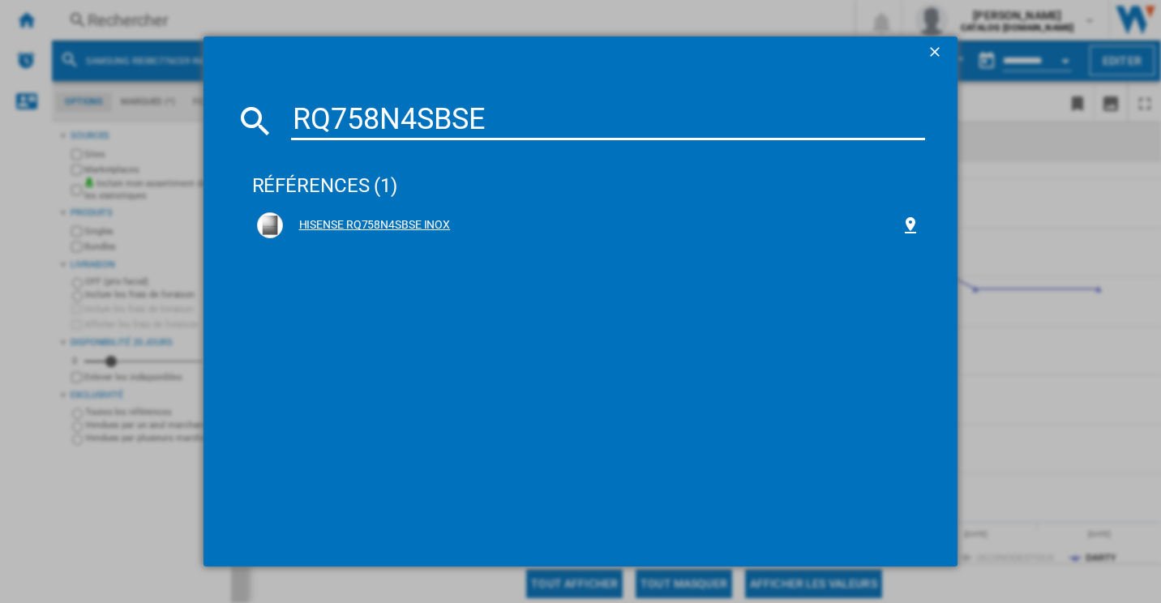
click at [397, 233] on div "HISENSE RQ758N4SBSE INOX" at bounding box center [592, 225] width 619 height 16
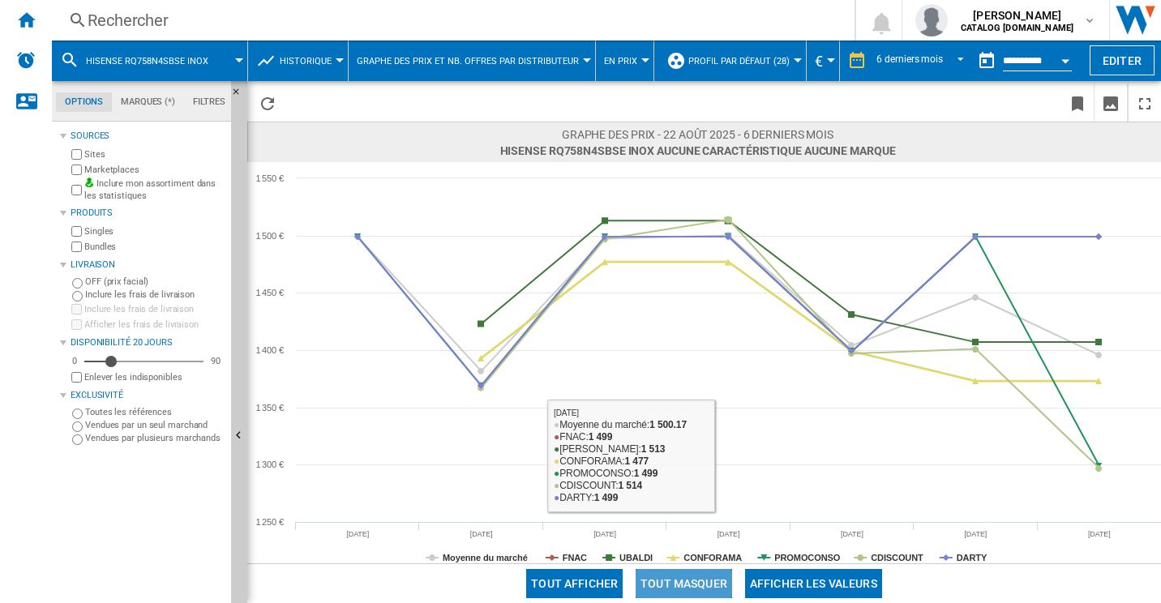
click at [697, 570] on button "Tout masquer" at bounding box center [684, 583] width 97 height 29
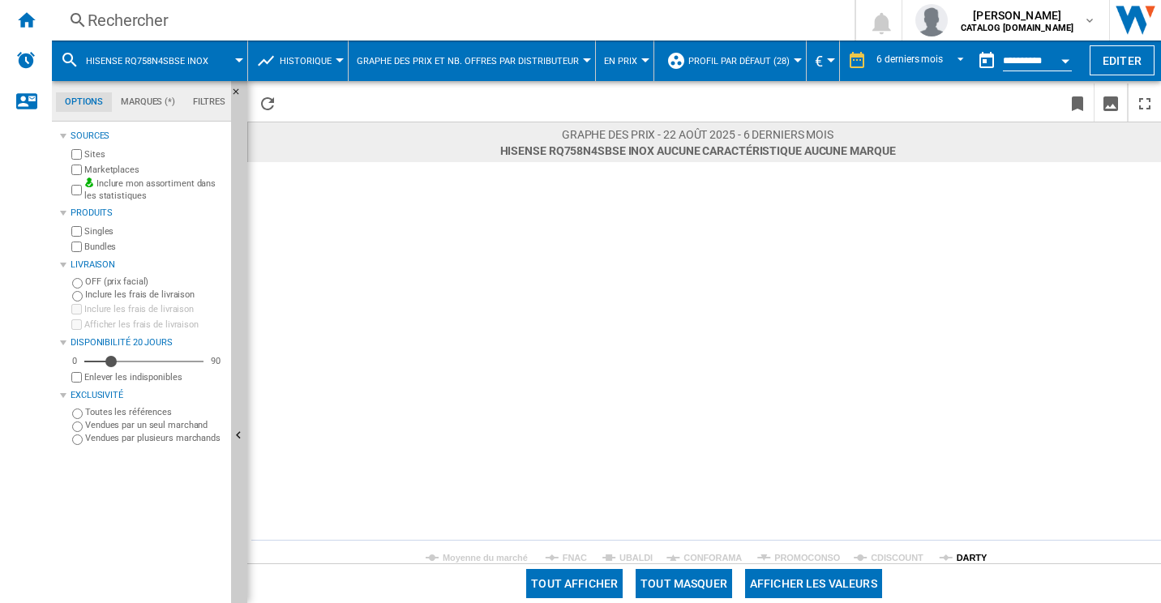
click at [958, 553] on tspan "DARTY" at bounding box center [972, 558] width 31 height 10
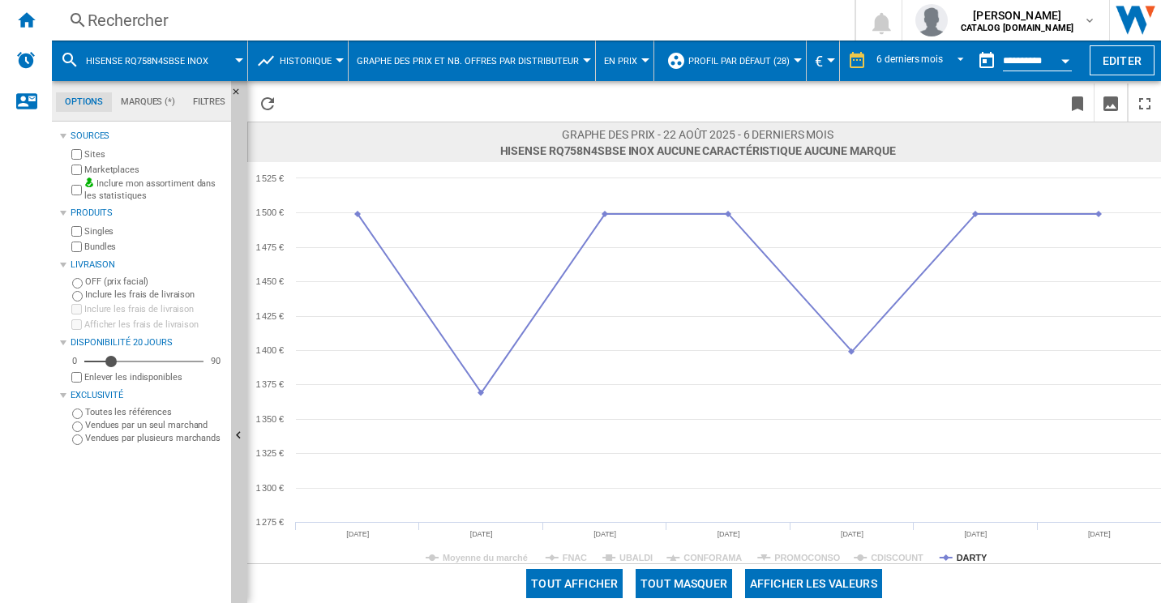
click at [474, 18] on div "Rechercher" at bounding box center [450, 20] width 725 height 23
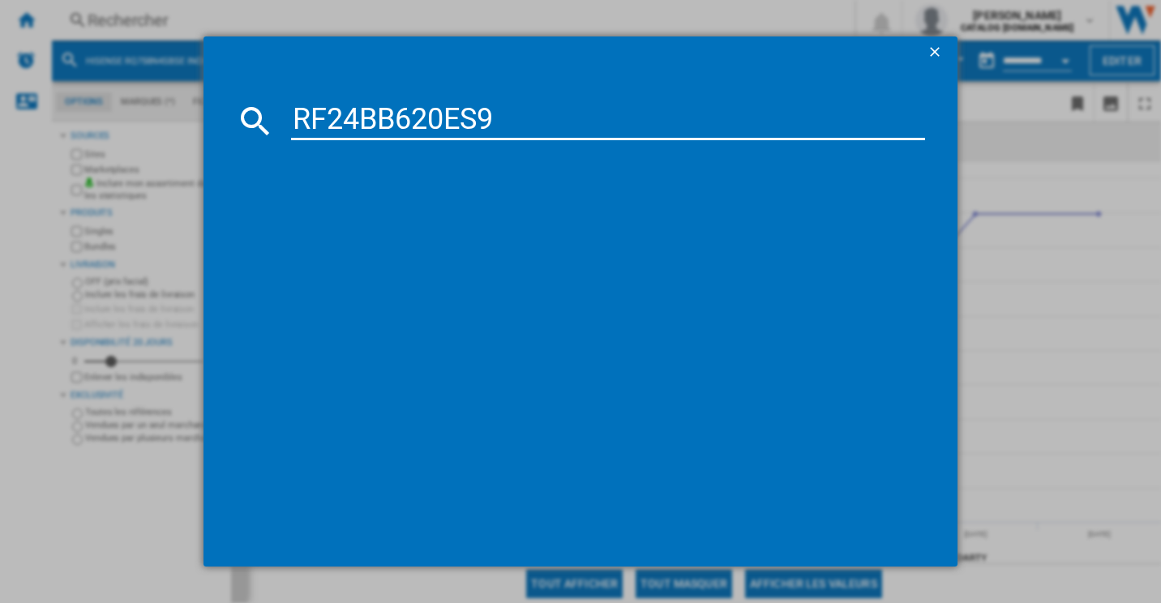
type input "RF24BB620ES9"
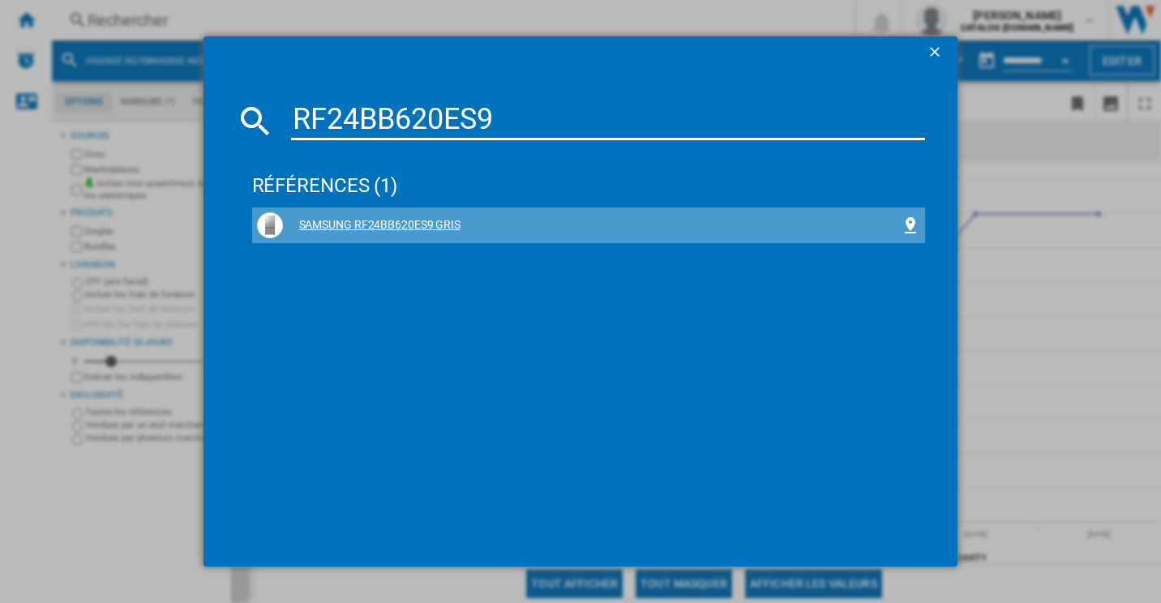
click at [390, 227] on div "SAMSUNG RF24BB620ES9 GRIS" at bounding box center [592, 225] width 619 height 16
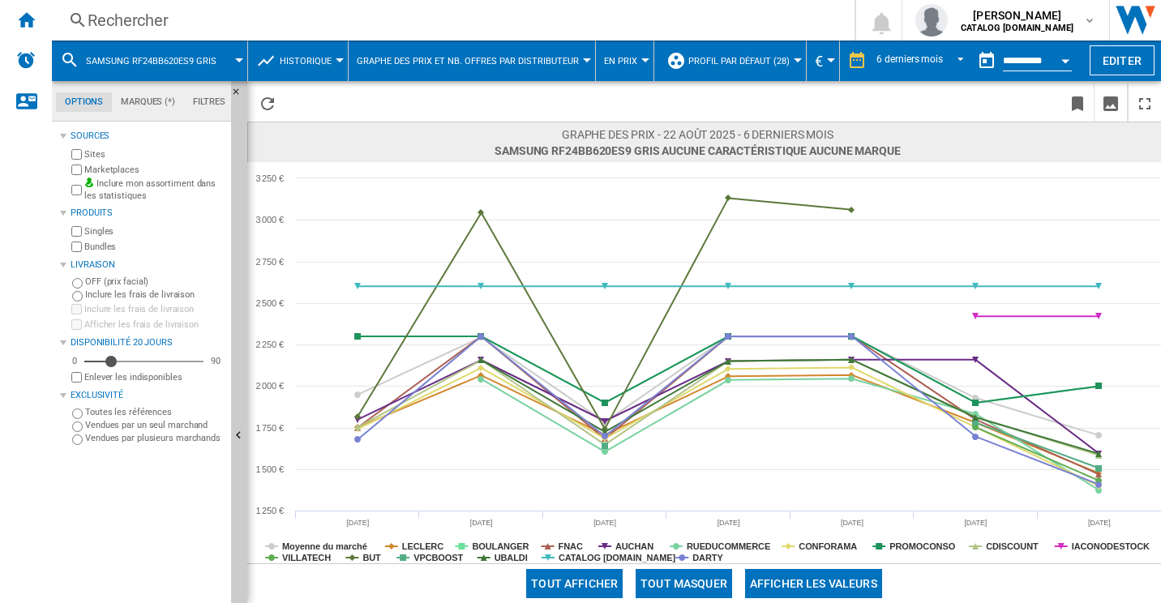
click at [390, 227] on rect at bounding box center [704, 362] width 914 height 401
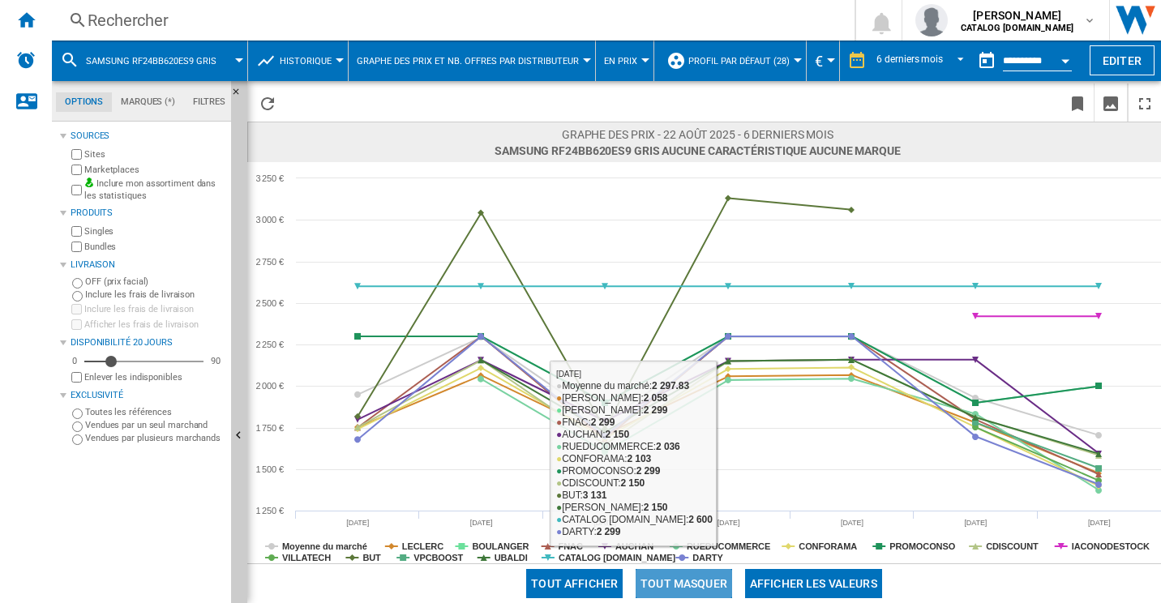
click at [710, 576] on button "Tout masquer" at bounding box center [684, 583] width 97 height 29
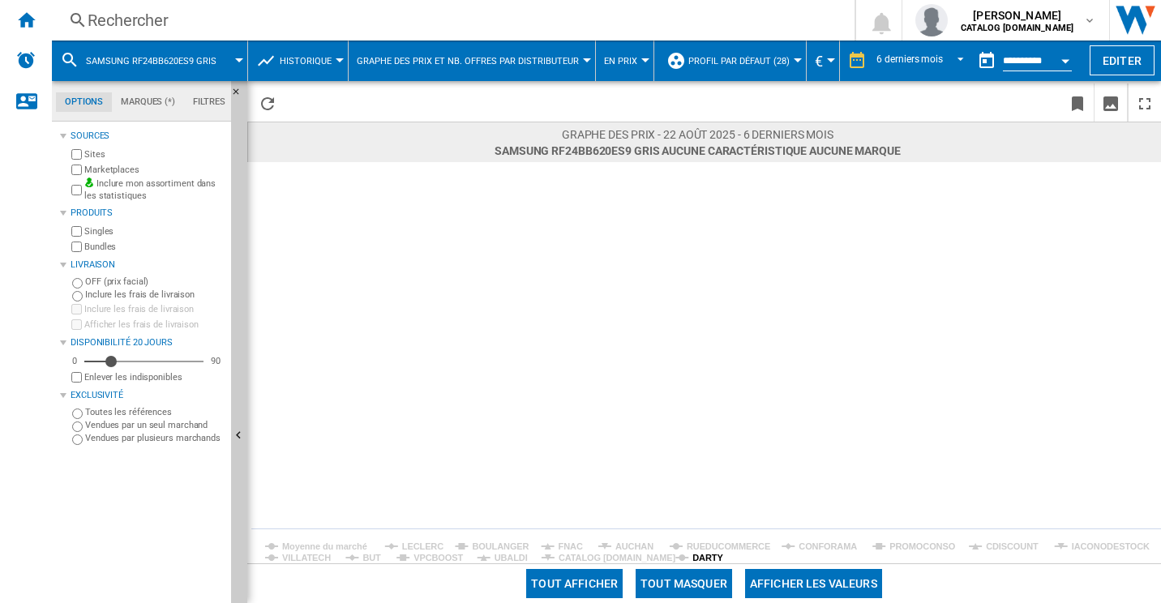
click at [702, 555] on tspan "DARTY" at bounding box center [708, 558] width 31 height 10
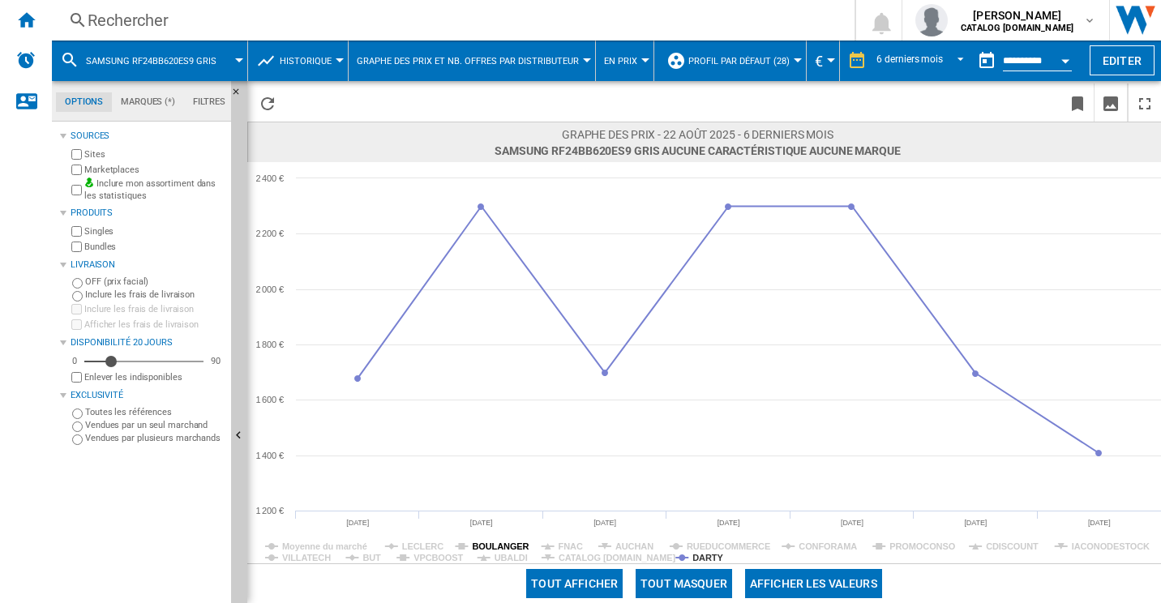
click at [498, 547] on tspan "BOULANGER" at bounding box center [500, 547] width 57 height 10
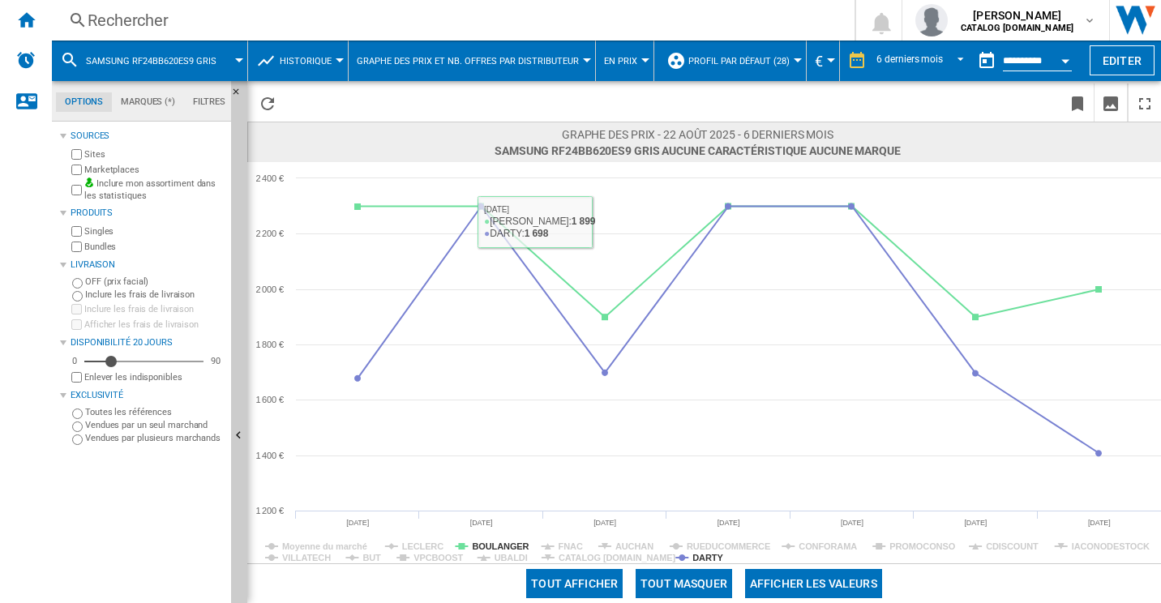
click at [317, 23] on div "Rechercher" at bounding box center [450, 20] width 725 height 23
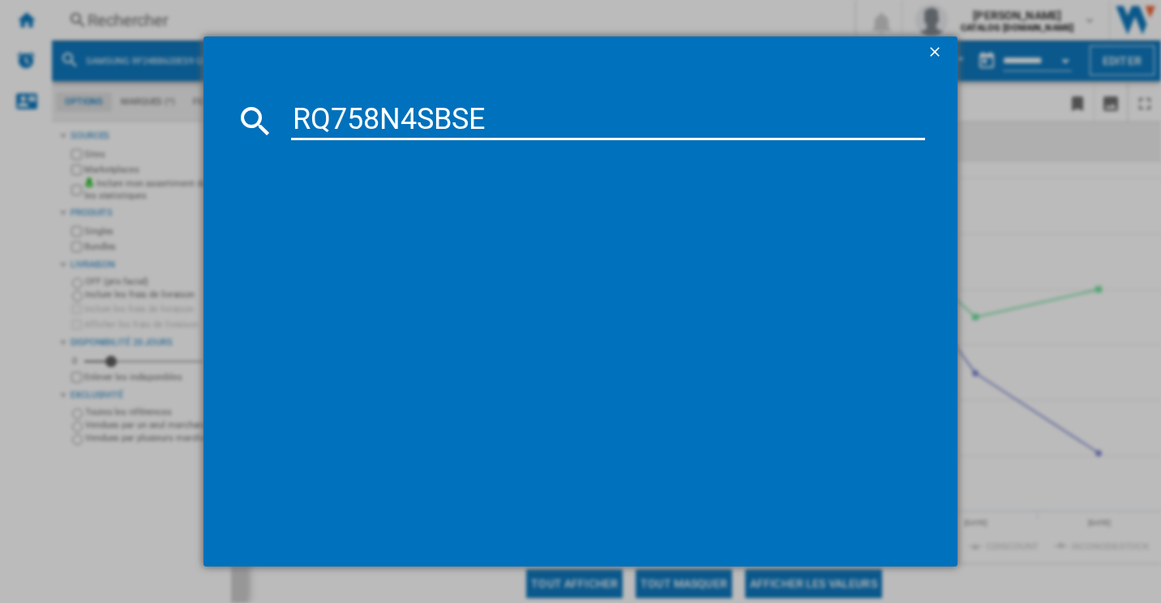
type input "RQ758N4SBSE"
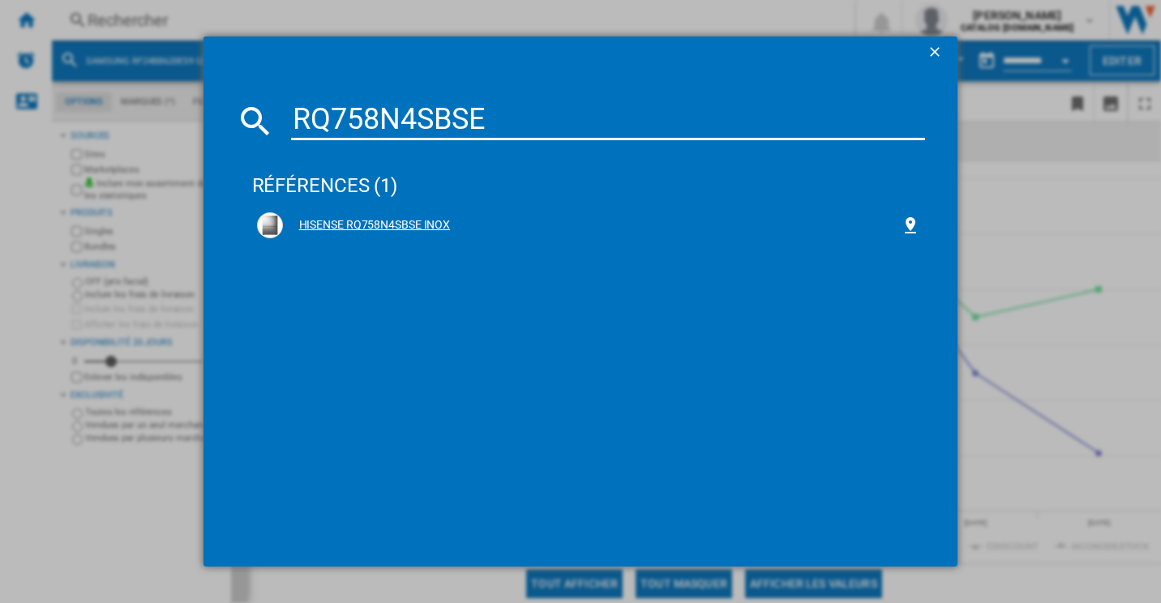
click at [350, 237] on div "HISENSE RQ758N4SBSE INOX" at bounding box center [589, 225] width 664 height 26
click at [377, 220] on div "HISENSE RQ758N4SBSE INOX" at bounding box center [592, 225] width 619 height 16
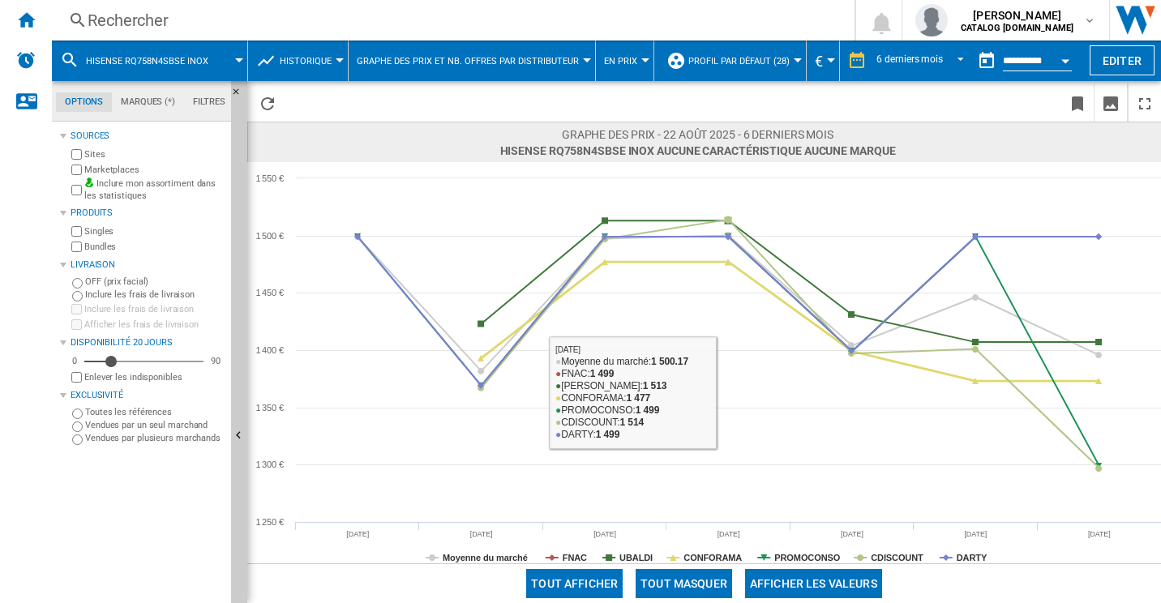
click at [670, 581] on button "Tout masquer" at bounding box center [684, 583] width 97 height 29
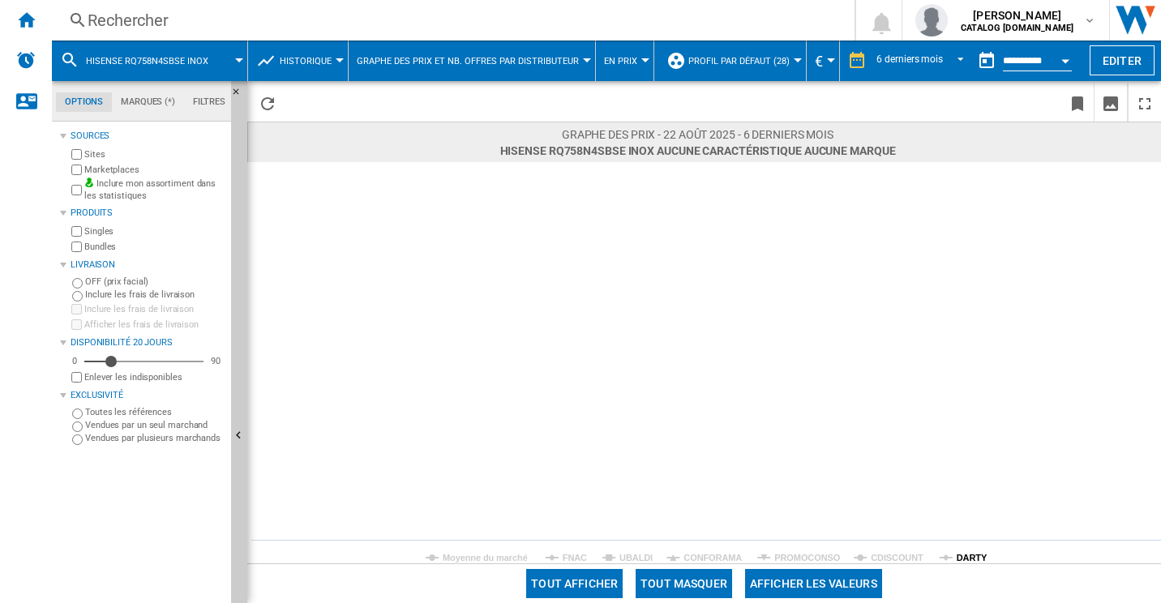
click at [965, 556] on tspan "DARTY" at bounding box center [972, 558] width 31 height 10
